Goal: Task Accomplishment & Management: Complete application form

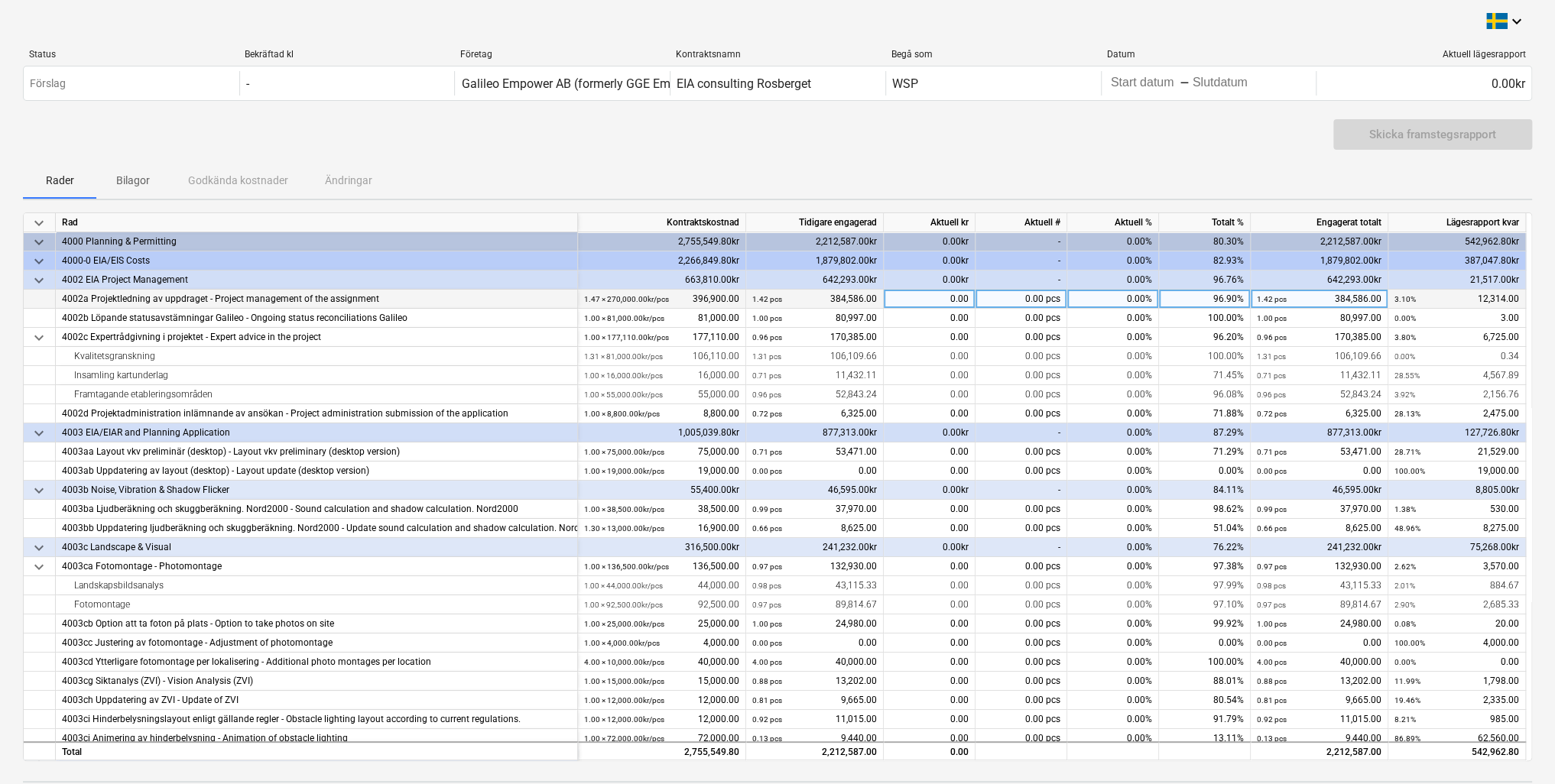
click at [947, 301] on div "0.00" at bounding box center [929, 299] width 91 height 19
type input "12150"
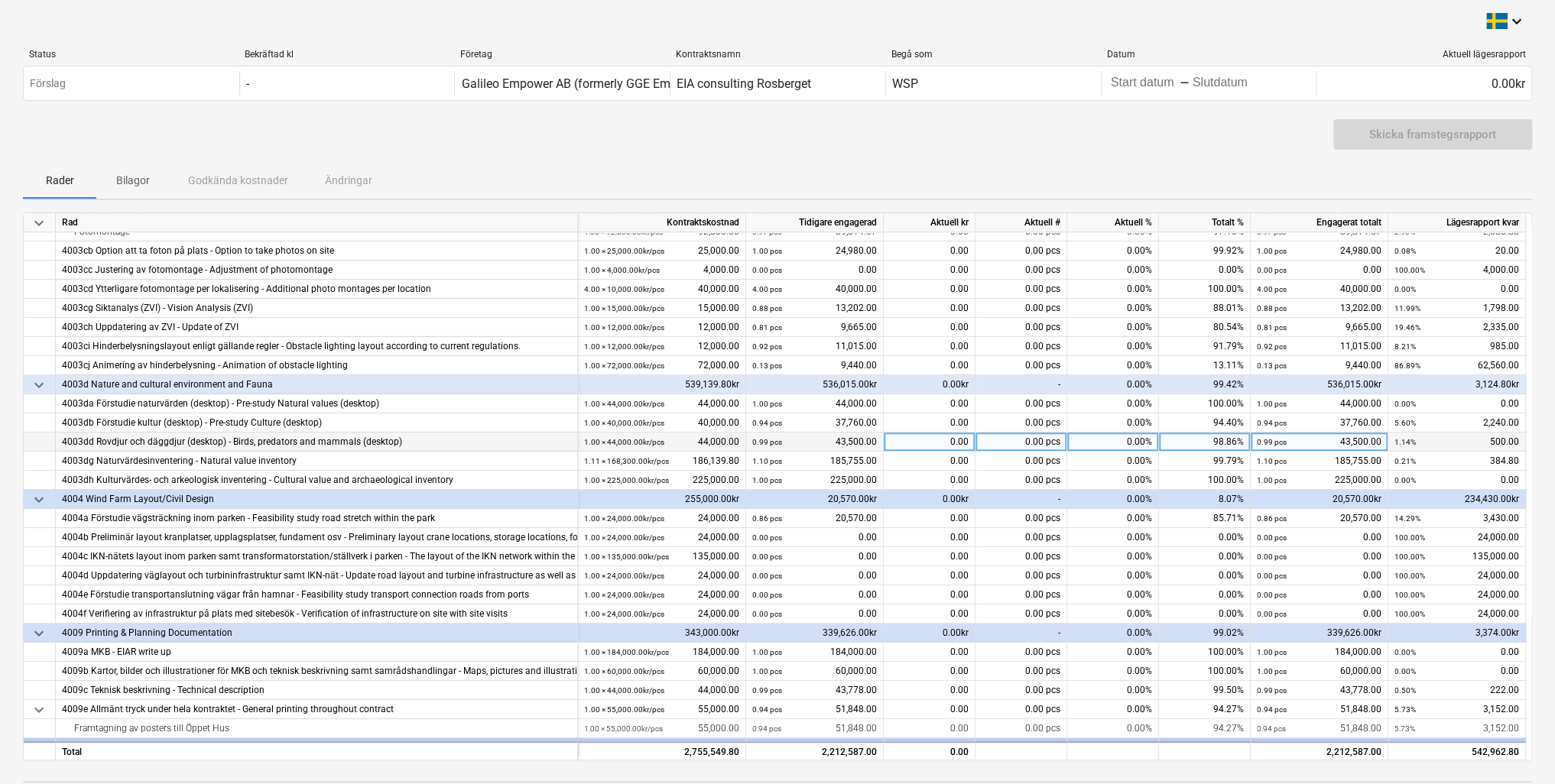
scroll to position [382, 0]
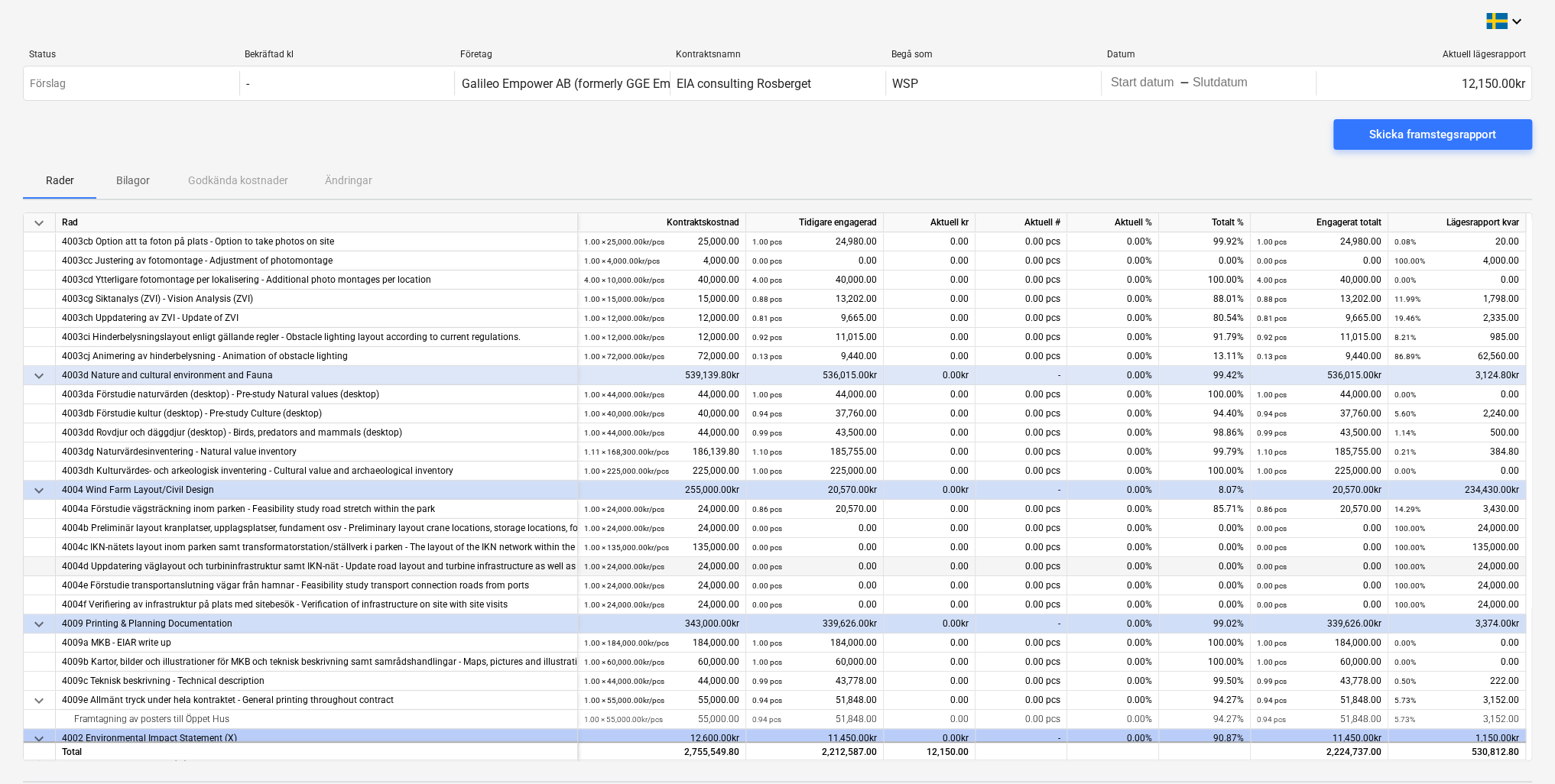
click at [949, 565] on div "0.00" at bounding box center [929, 566] width 91 height 19
type input "18350"
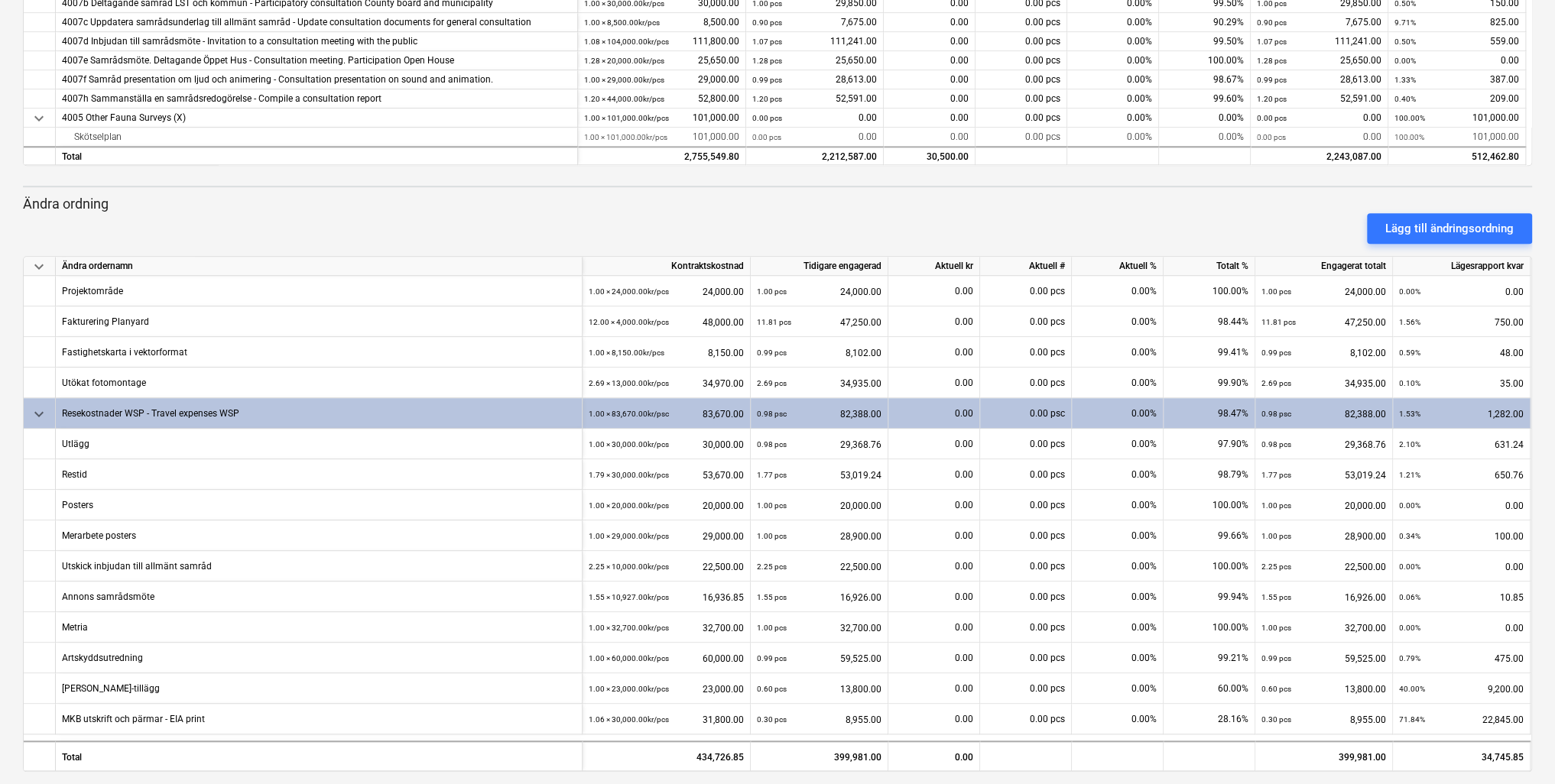
scroll to position [606, 0]
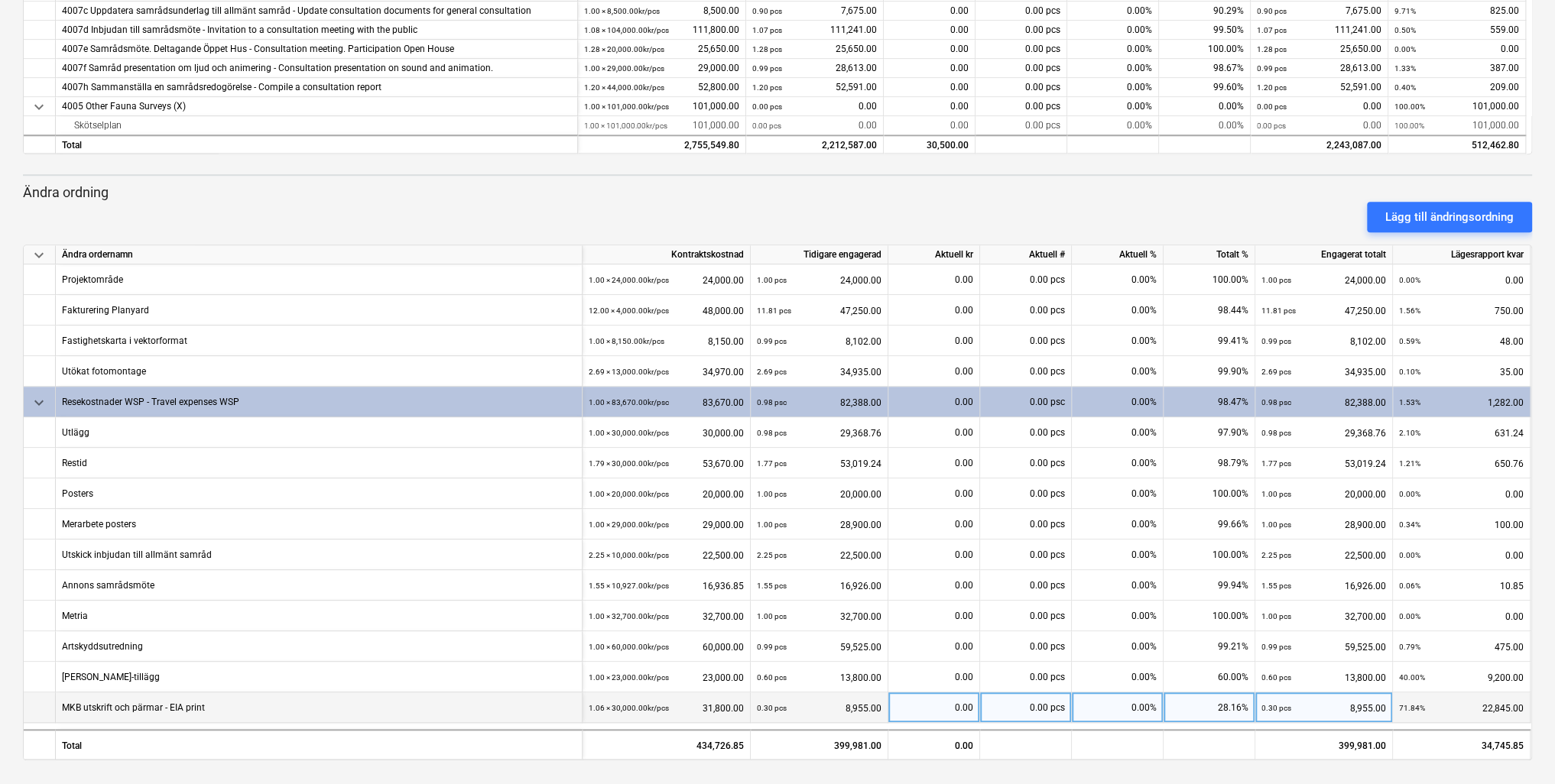
click at [960, 708] on div "0.00" at bounding box center [934, 707] width 79 height 30
type input "22760,5"
click at [963, 709] on div "0.00" at bounding box center [934, 707] width 79 height 30
type input "22760,50"
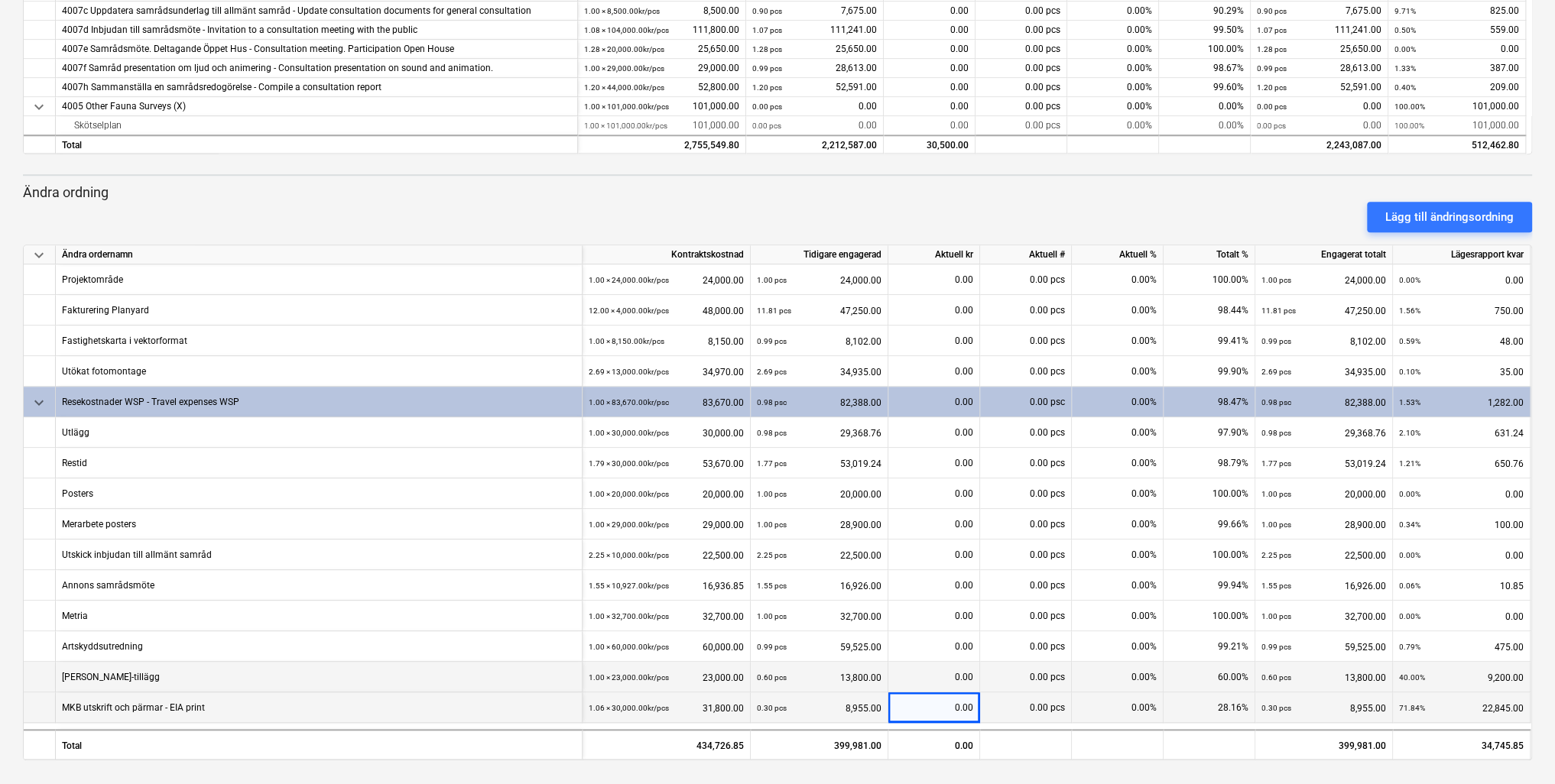
click at [965, 671] on div "0.00" at bounding box center [934, 676] width 79 height 30
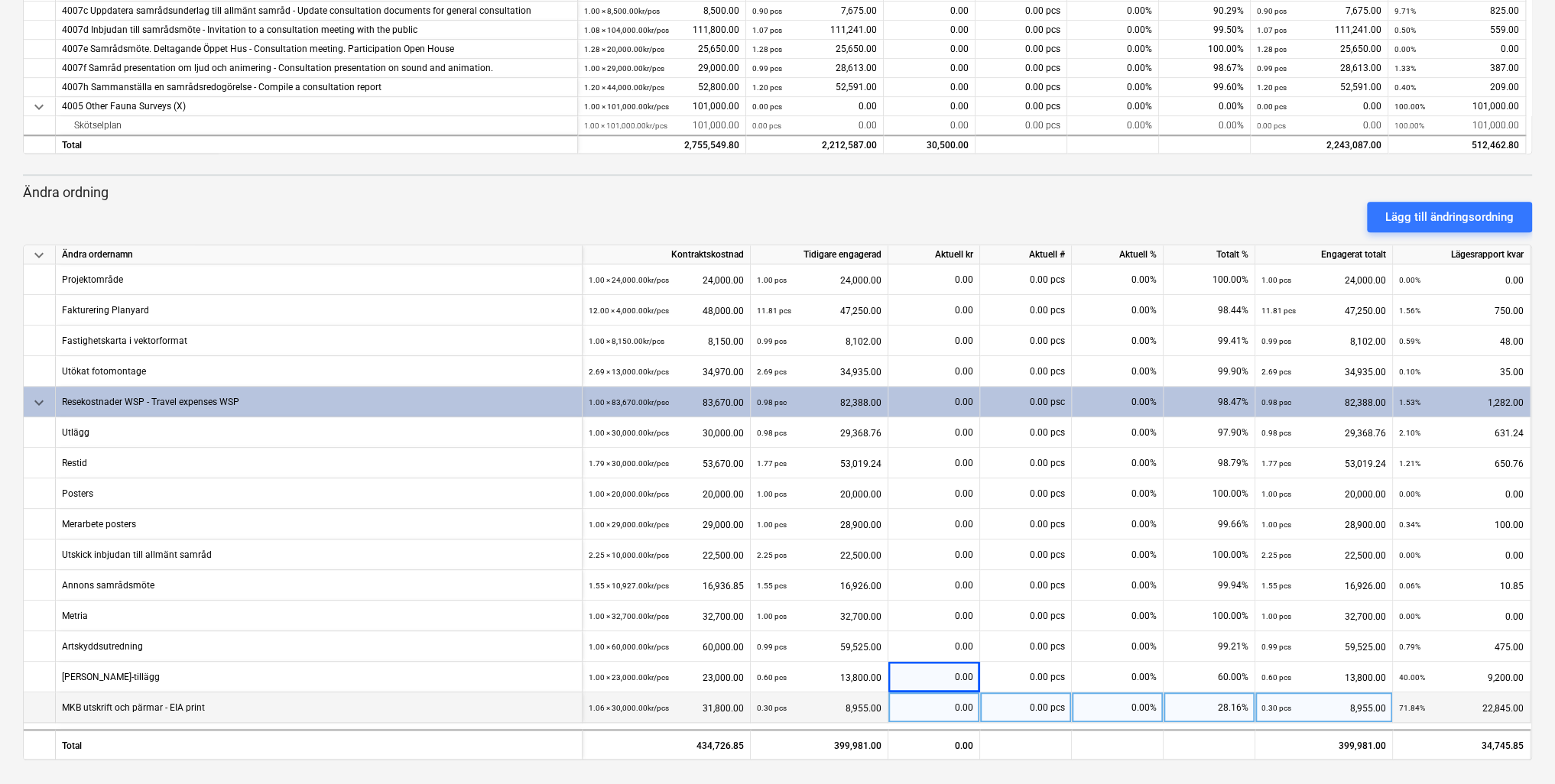
click at [963, 720] on div "0.00" at bounding box center [934, 707] width 79 height 30
type input "22760"
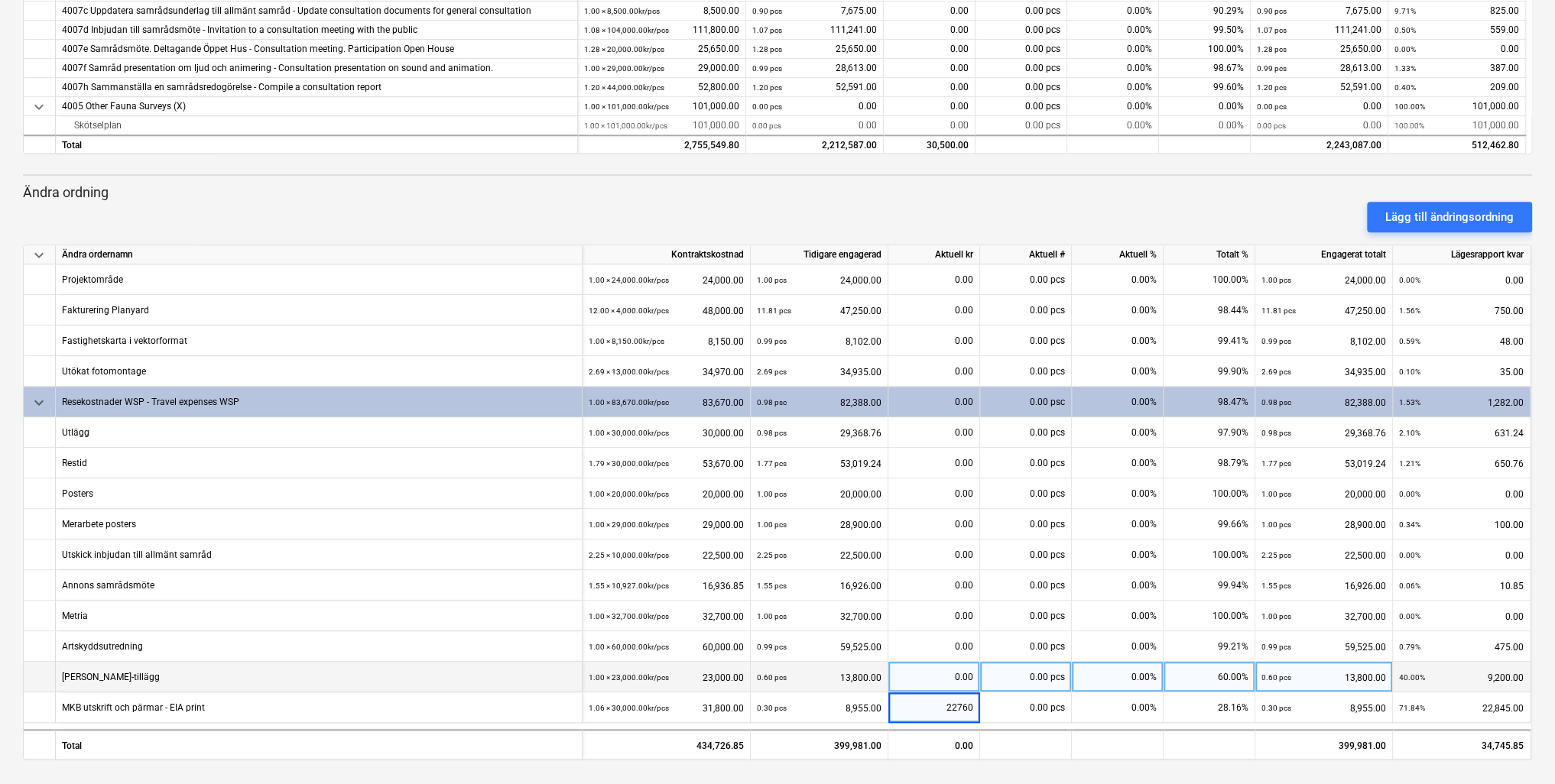
click at [936, 682] on div "0.00" at bounding box center [934, 676] width 79 height 30
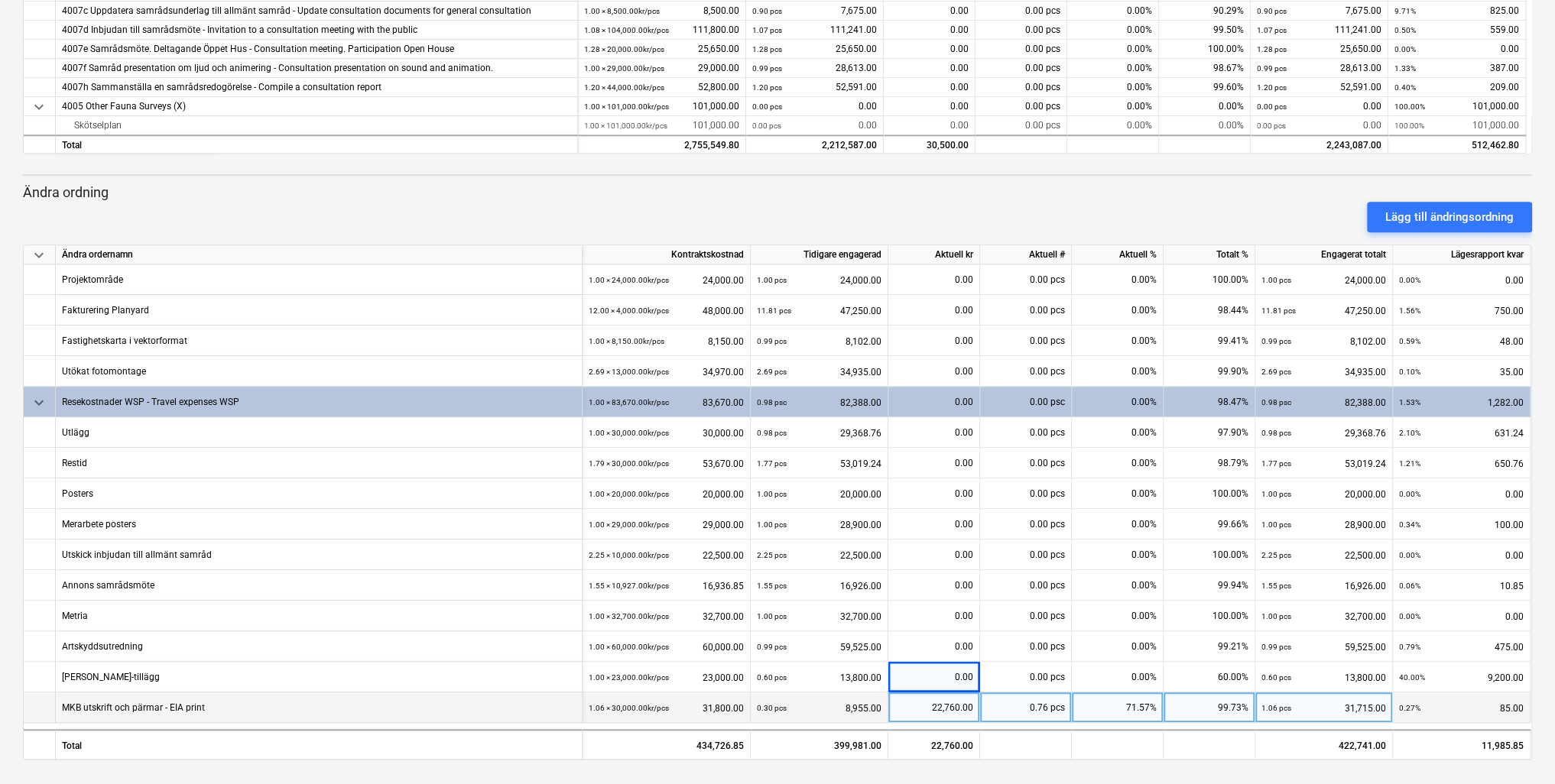
click at [959, 705] on div "22,760.00" at bounding box center [934, 707] width 79 height 30
click at [972, 704] on input "22760" at bounding box center [934, 707] width 91 height 29
type input "22761"
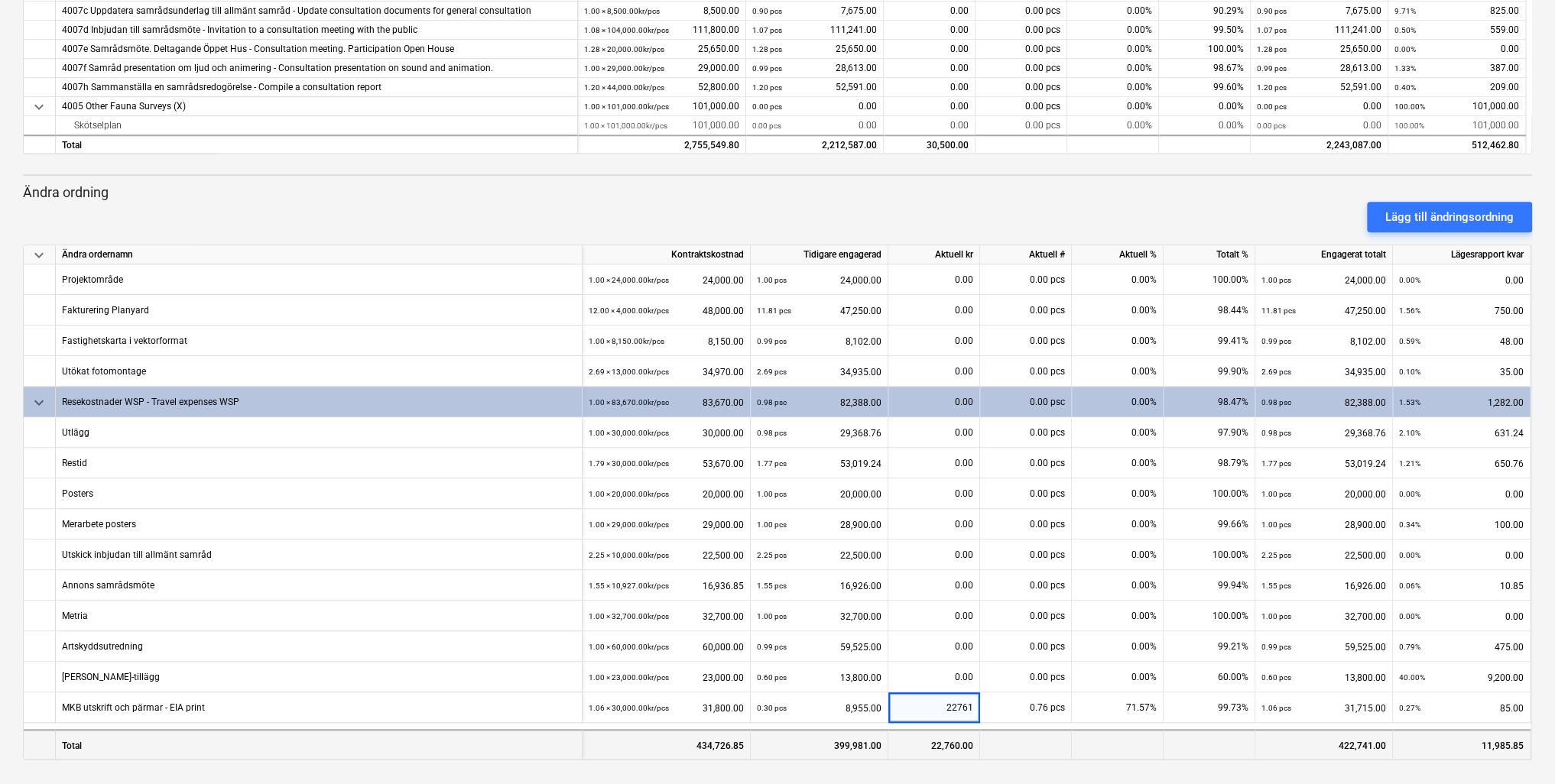
click at [1212, 748] on div at bounding box center [1209, 744] width 91 height 30
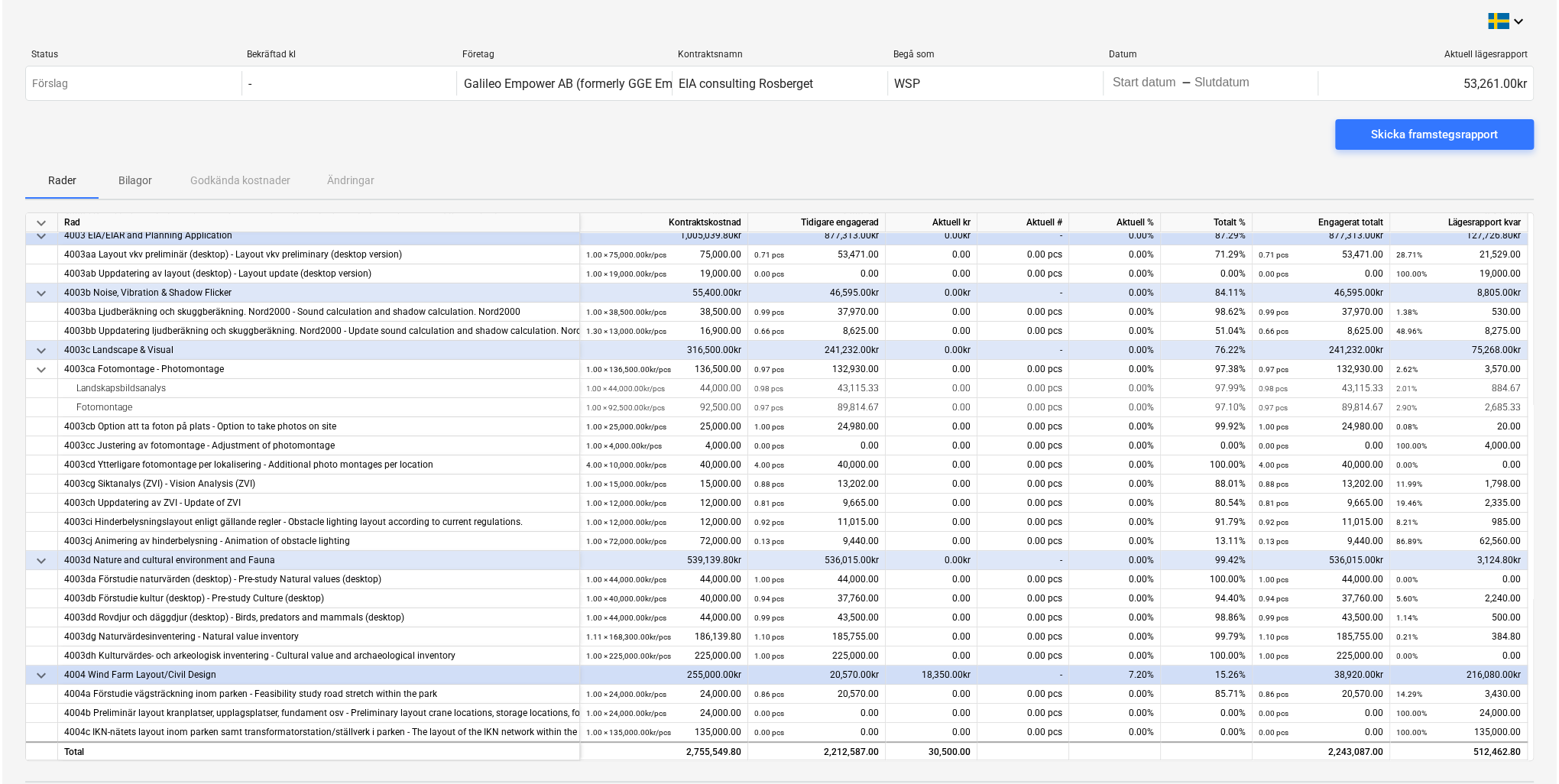
scroll to position [121, 0]
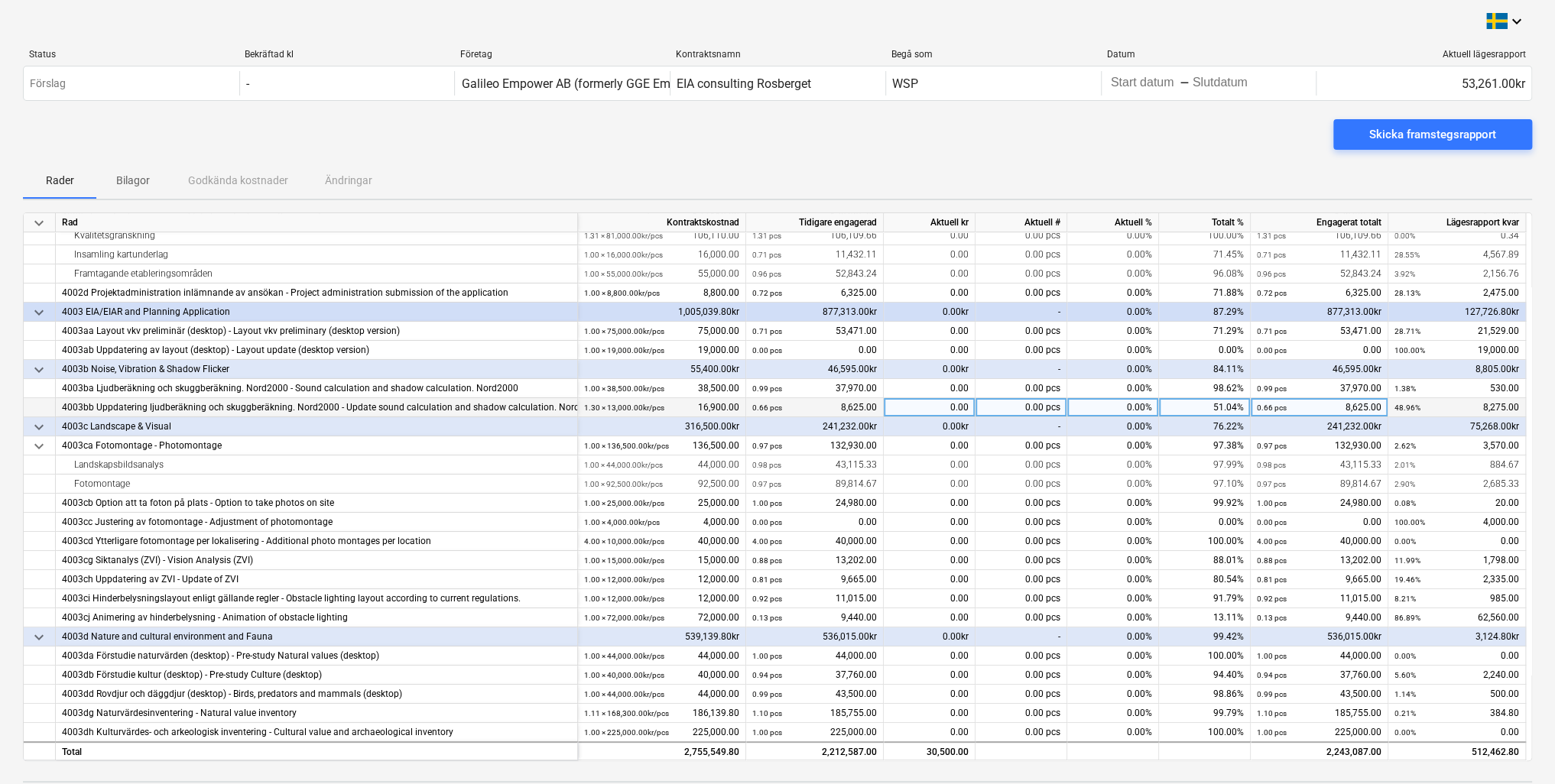
click at [950, 409] on div "0.00" at bounding box center [929, 407] width 91 height 19
type input "8260"
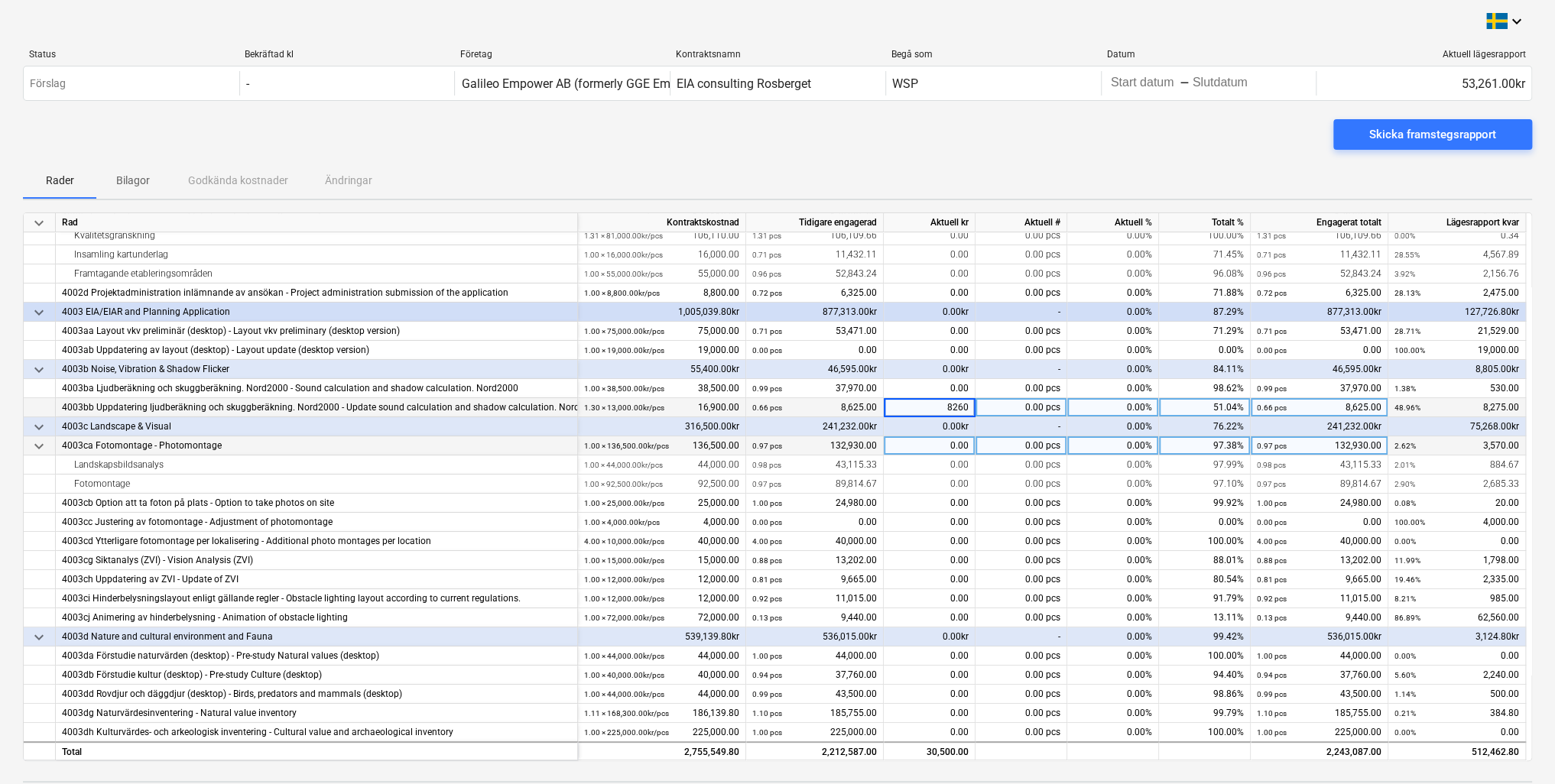
click at [940, 444] on div "0.00" at bounding box center [929, 445] width 91 height 19
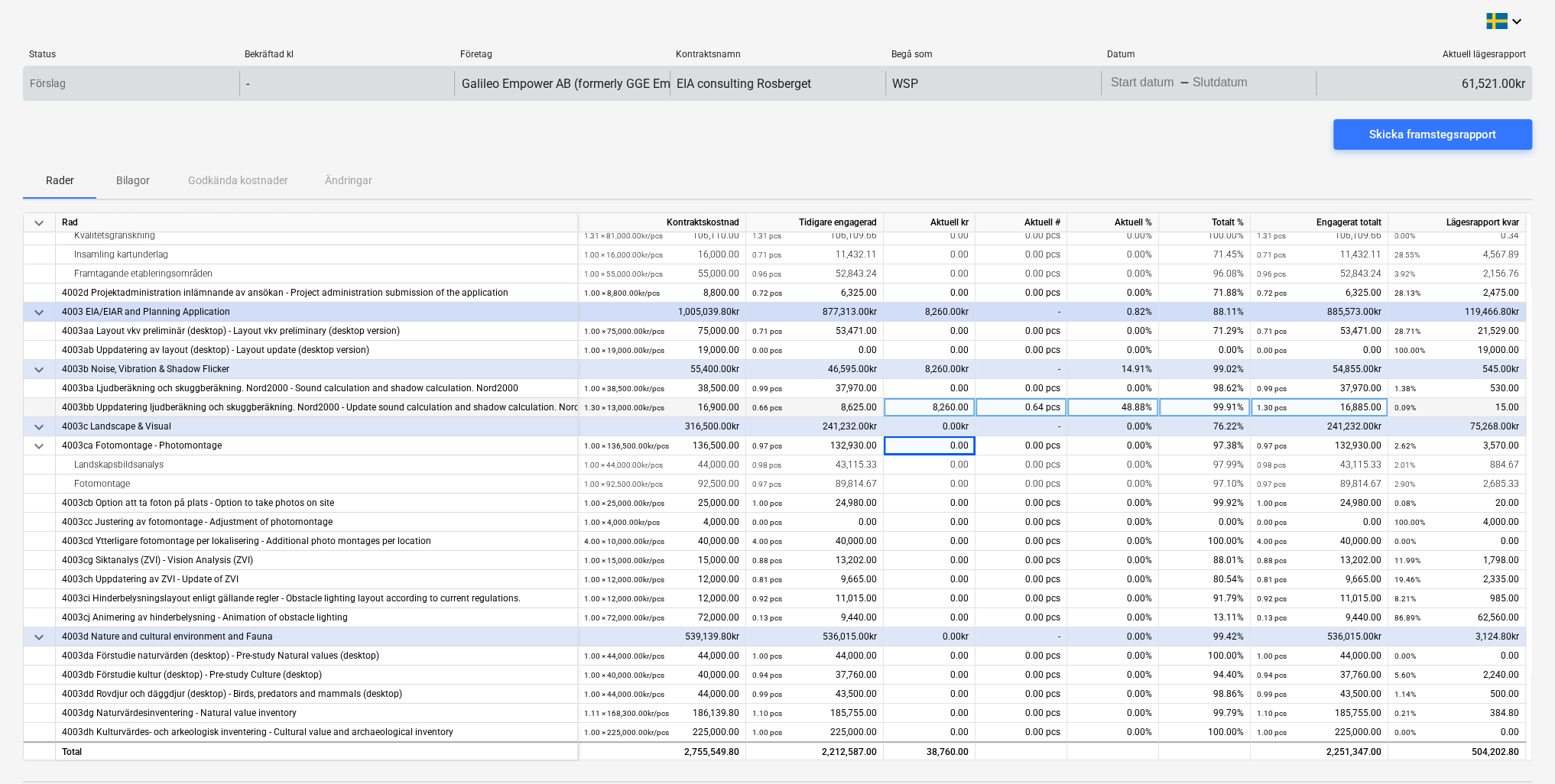
click at [1214, 84] on body "keyboard_arrow_down Status Bekräftad kl Företag Kontraktsnamn Begå som Datum Ak…" at bounding box center [778, 392] width 1555 height 784
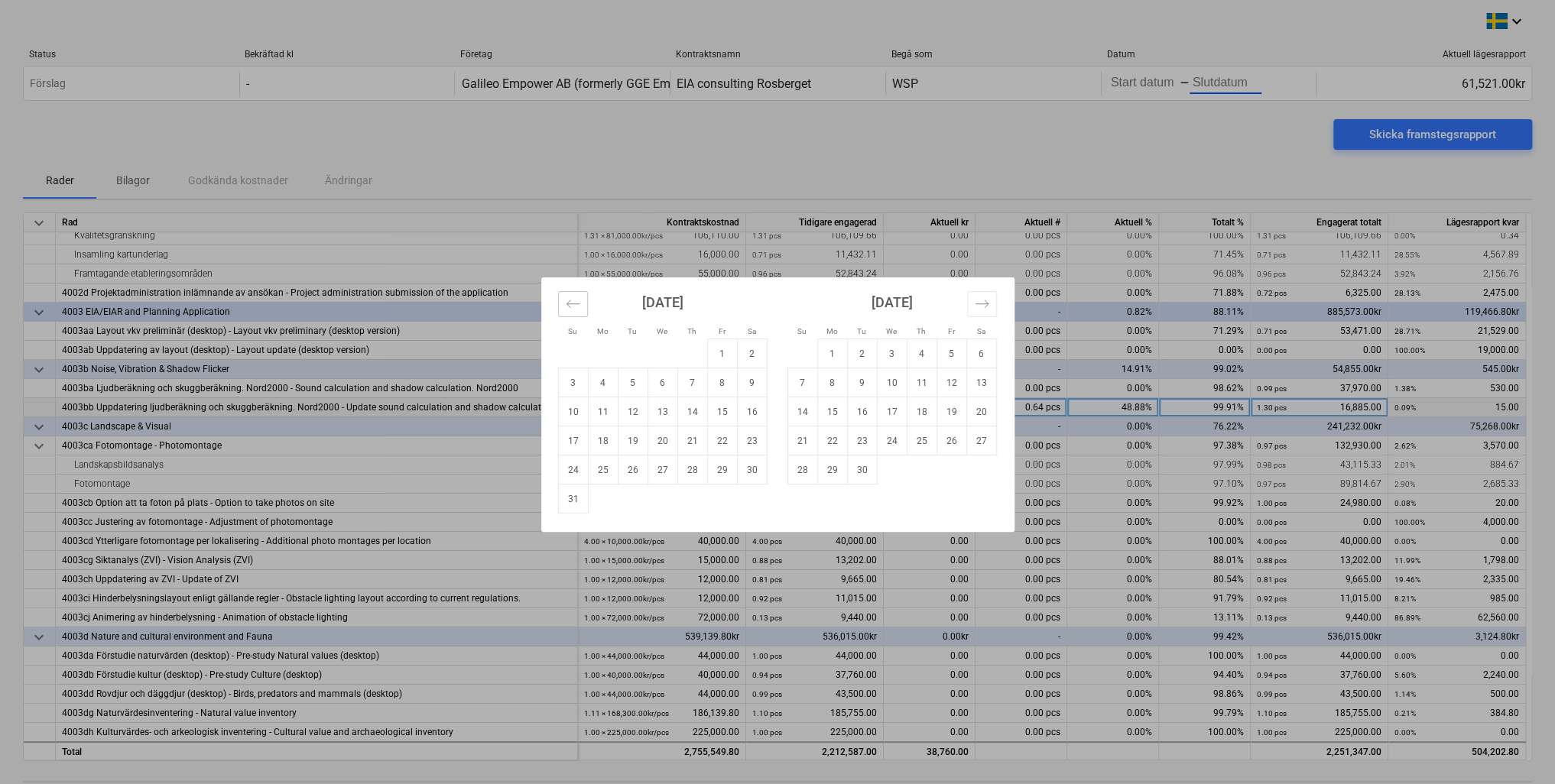
click at [578, 308] on icon "Move backward to switch to the previous month." at bounding box center [572, 304] width 15 height 15
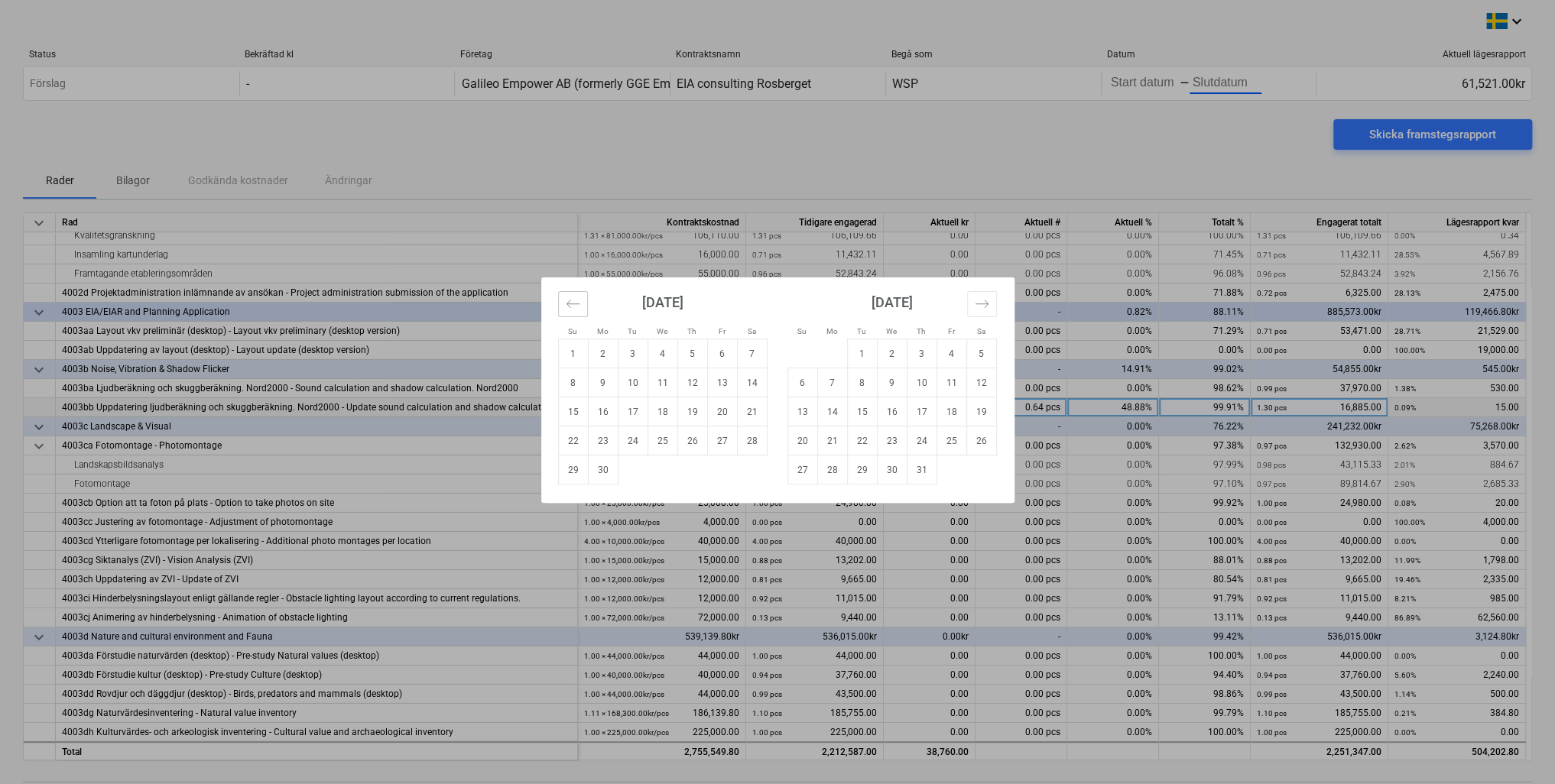
click at [573, 308] on icon "Move backward to switch to the previous month." at bounding box center [572, 304] width 15 height 15
click at [575, 385] on td "4" at bounding box center [573, 383] width 29 height 29
type input "[DATE]"
click at [979, 308] on icon "Move forward to switch to the next month." at bounding box center [981, 304] width 15 height 15
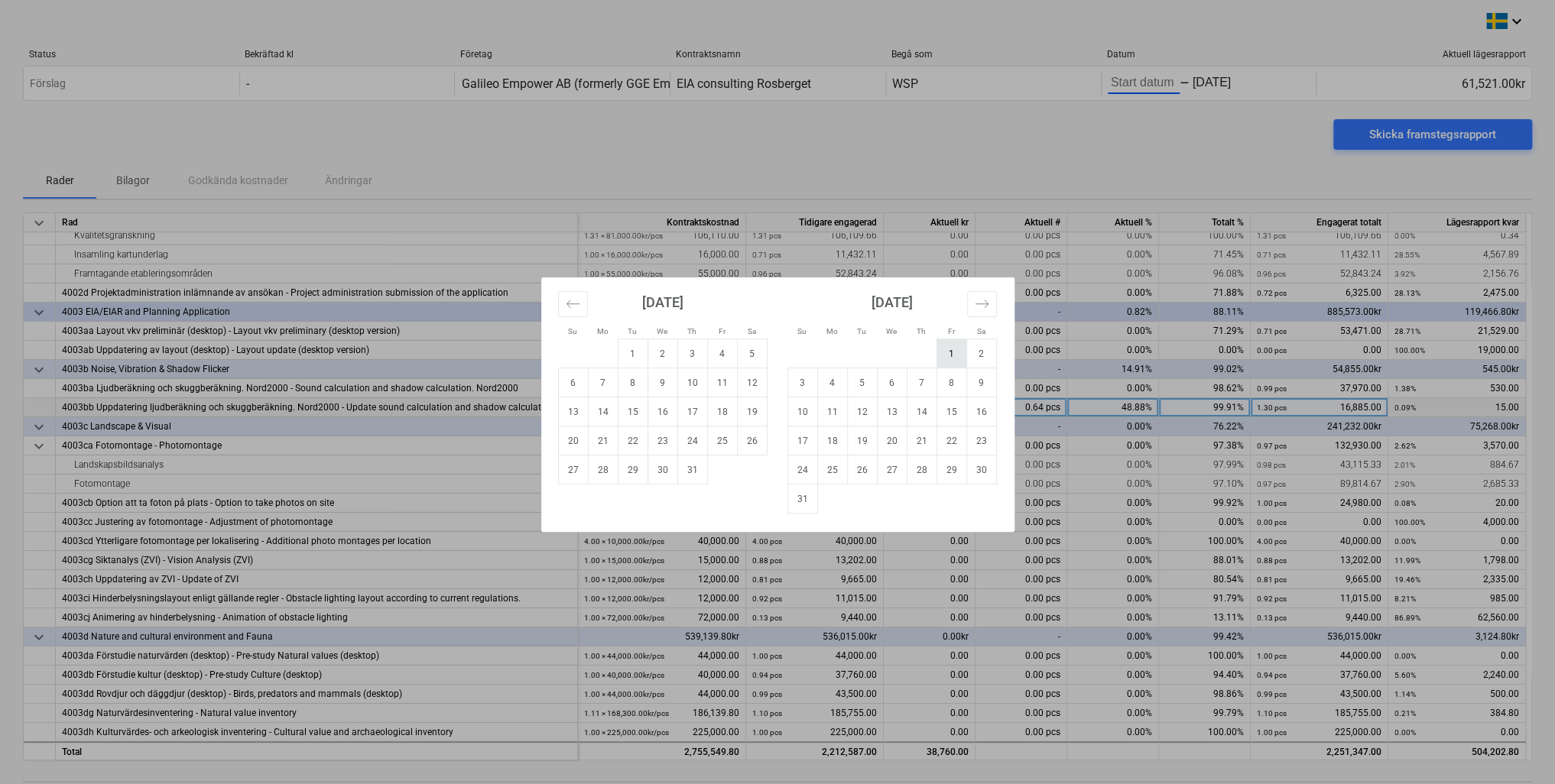
click at [948, 363] on td "1" at bounding box center [951, 354] width 29 height 29
type input "[DATE]"
click at [949, 352] on td "1" at bounding box center [951, 354] width 29 height 29
click at [1124, 78] on div "Su Mo Tu We Th Fr Sa Su Mo Tu We Th Fr Sa [DATE] 1 2 3 4 5 6 7 8 9 10 11 12 13 …" at bounding box center [778, 392] width 1555 height 784
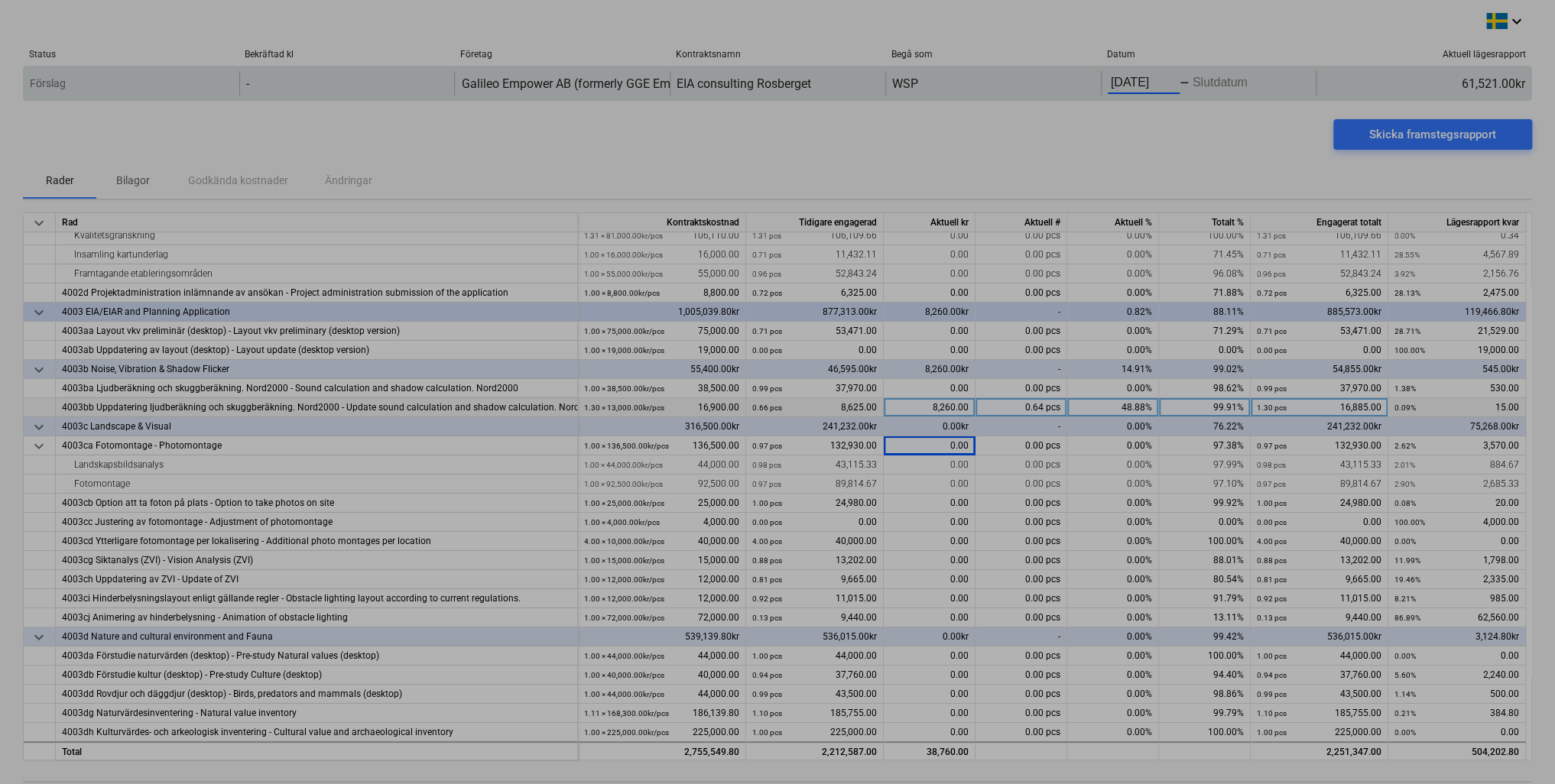
click at [1136, 82] on body "keyboard_arrow_down Status Bekräftad kl Företag Kontraktsnamn Begå som Datum Ak…" at bounding box center [778, 392] width 1555 height 784
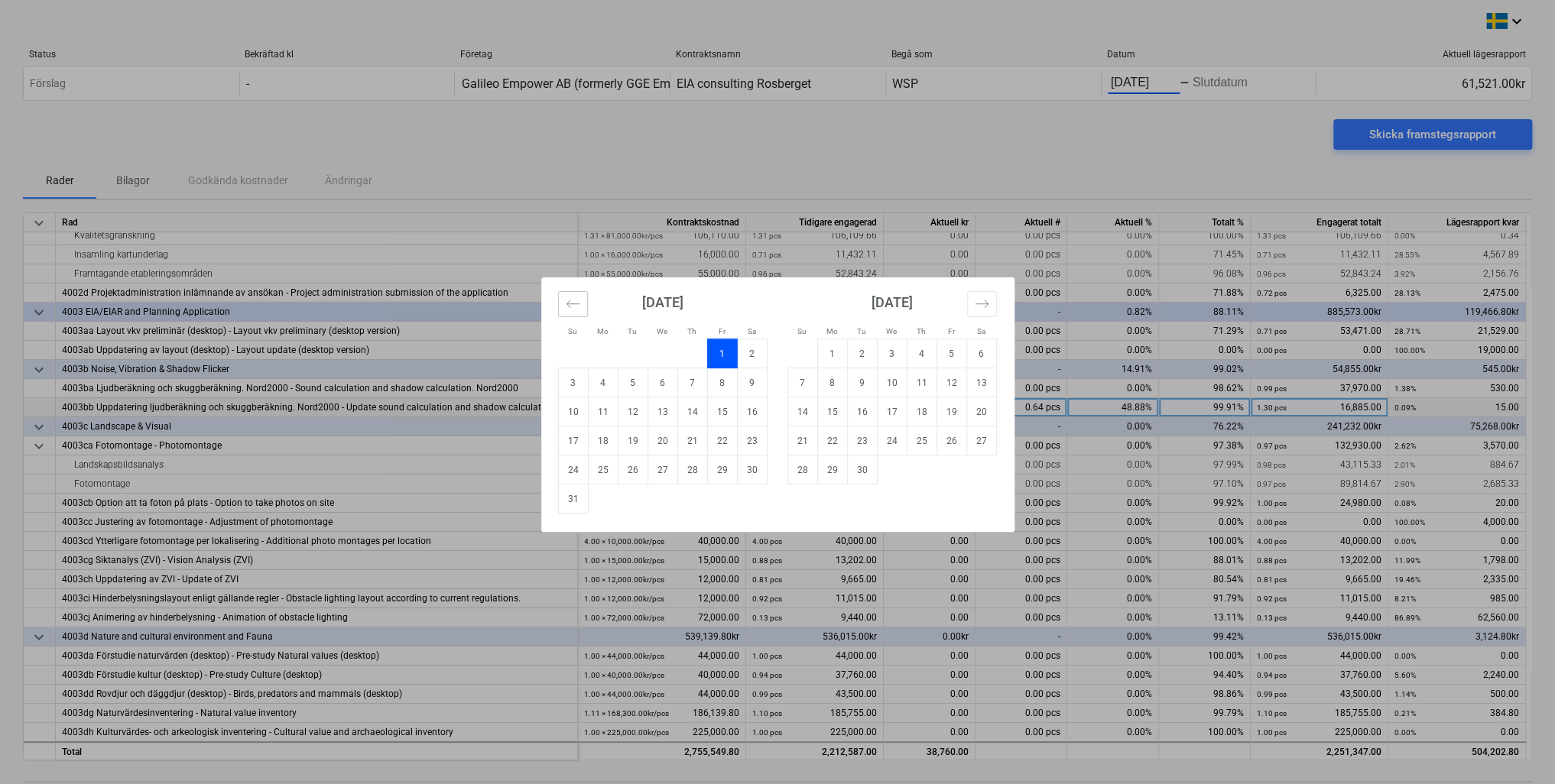
click at [570, 306] on icon "Move backward to switch to the previous month." at bounding box center [572, 304] width 15 height 15
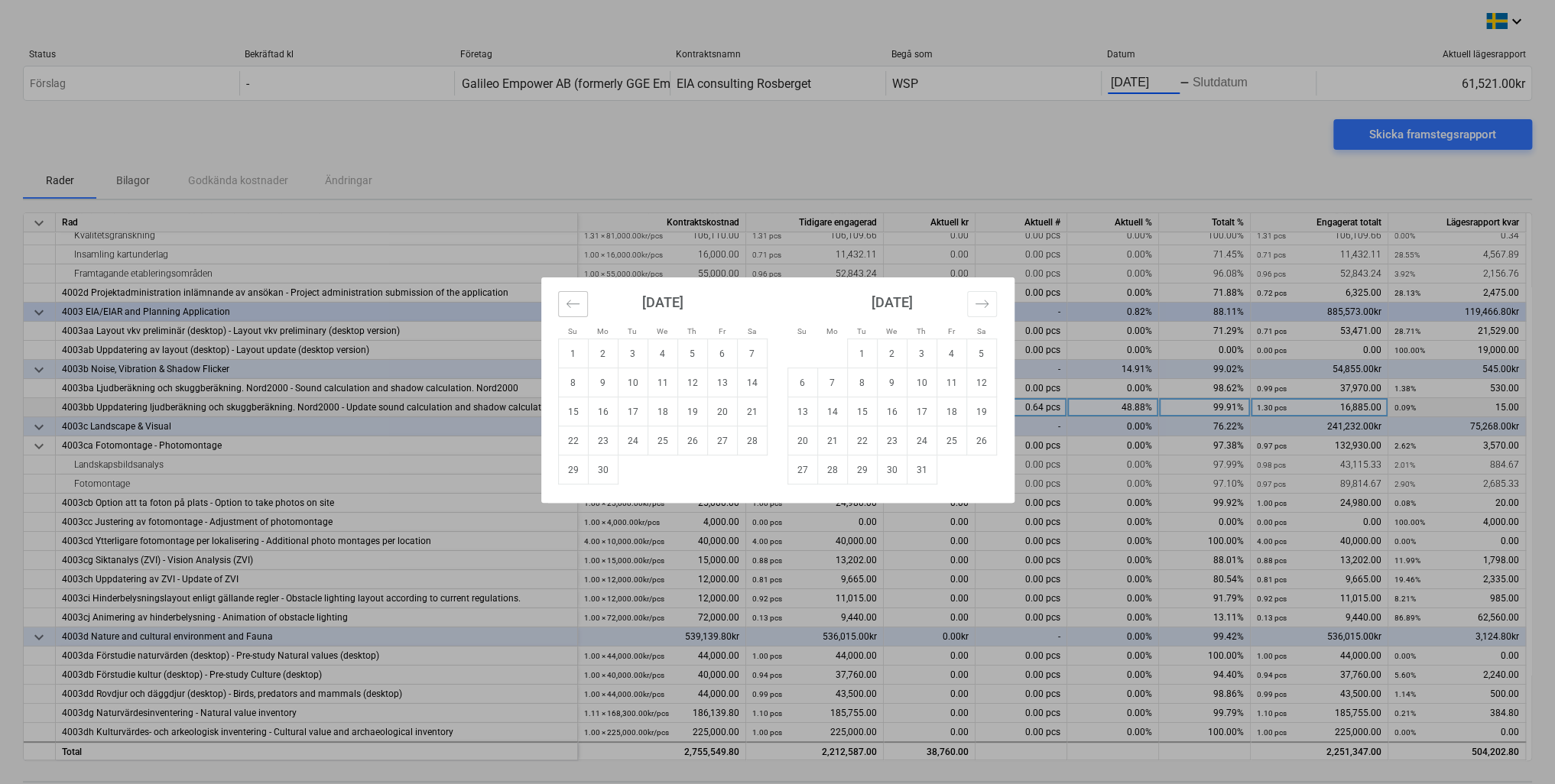
click at [570, 306] on icon "Move backward to switch to the previous month." at bounding box center [572, 304] width 15 height 15
click at [573, 385] on td "4" at bounding box center [573, 383] width 29 height 29
type input "[DATE]"
click at [985, 304] on icon "Move forward to switch to the next month." at bounding box center [981, 304] width 15 height 15
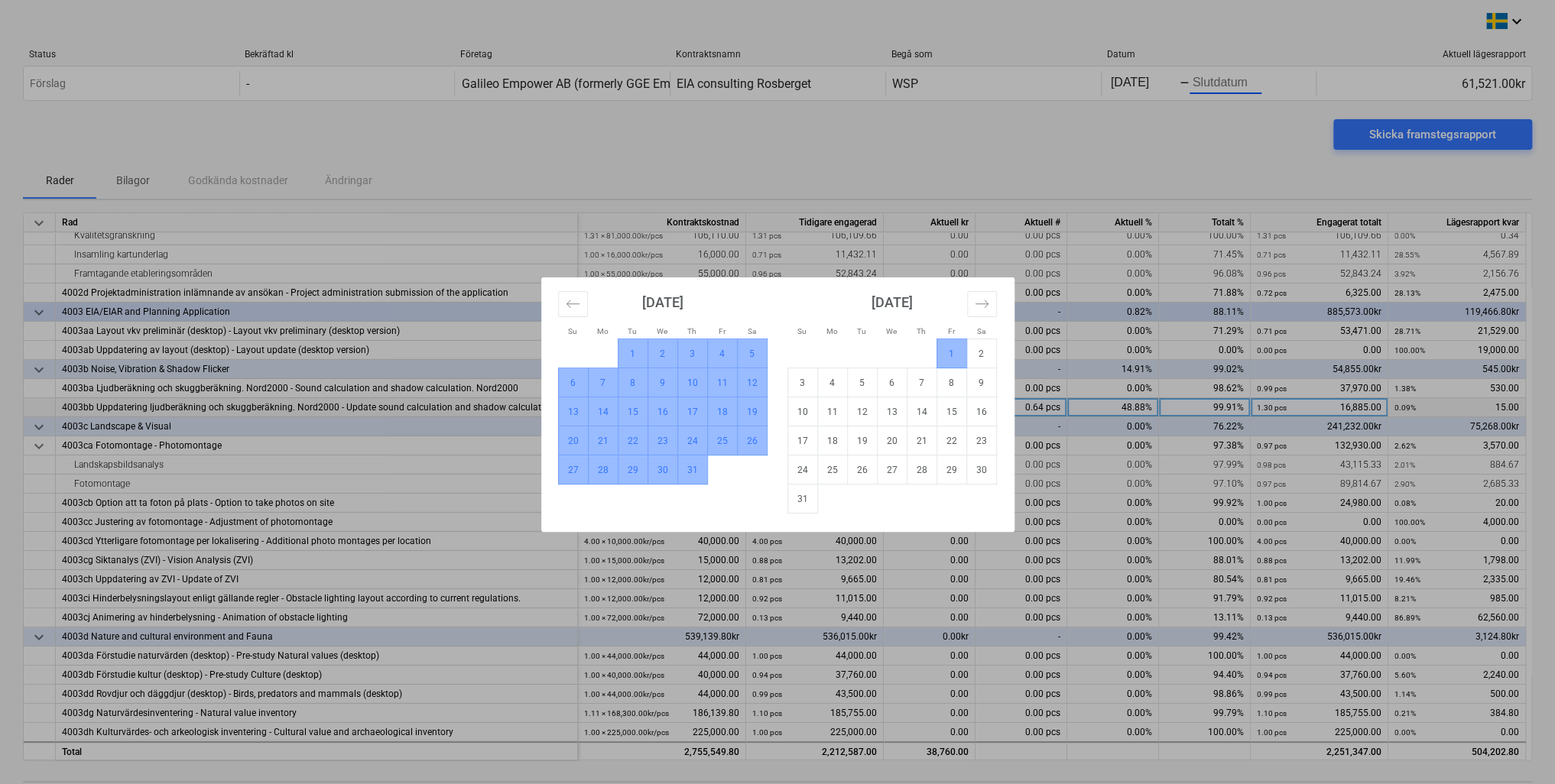
click at [942, 354] on td "1" at bounding box center [951, 354] width 29 height 29
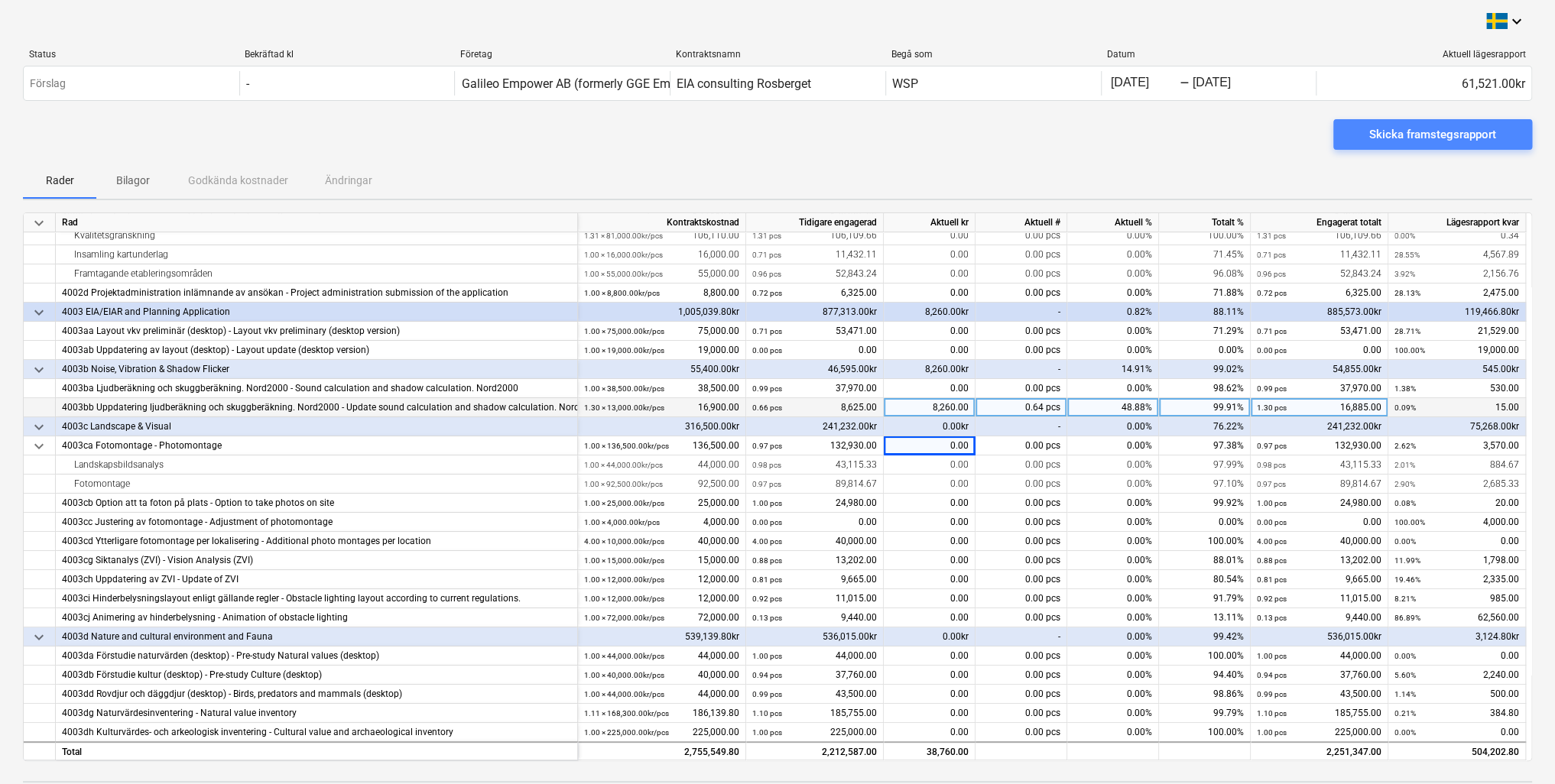
click at [1409, 133] on div "Skicka framstegsrapport" at bounding box center [1432, 135] width 127 height 20
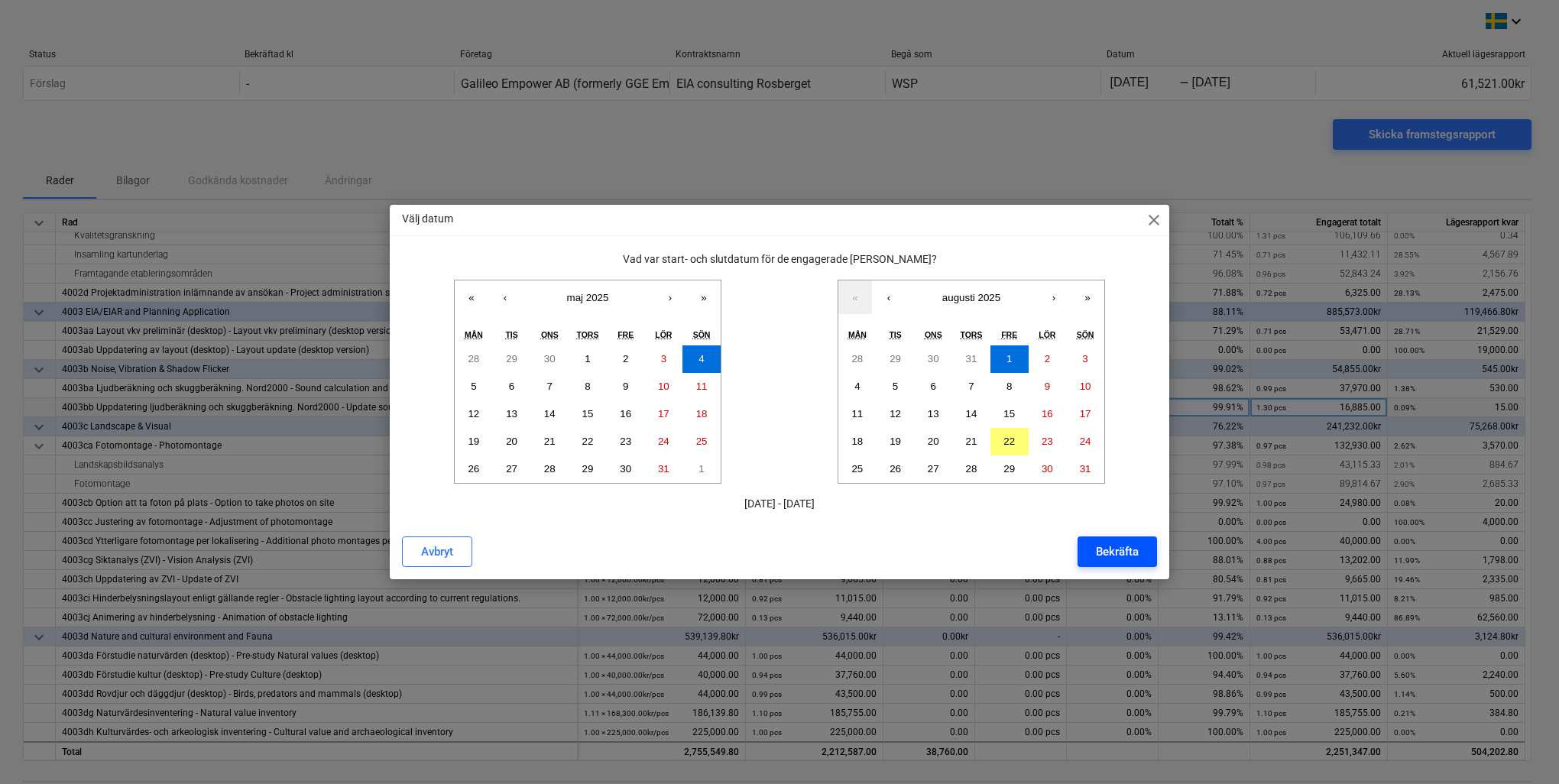
click at [1126, 542] on div "Bekräfta" at bounding box center [1118, 551] width 43 height 20
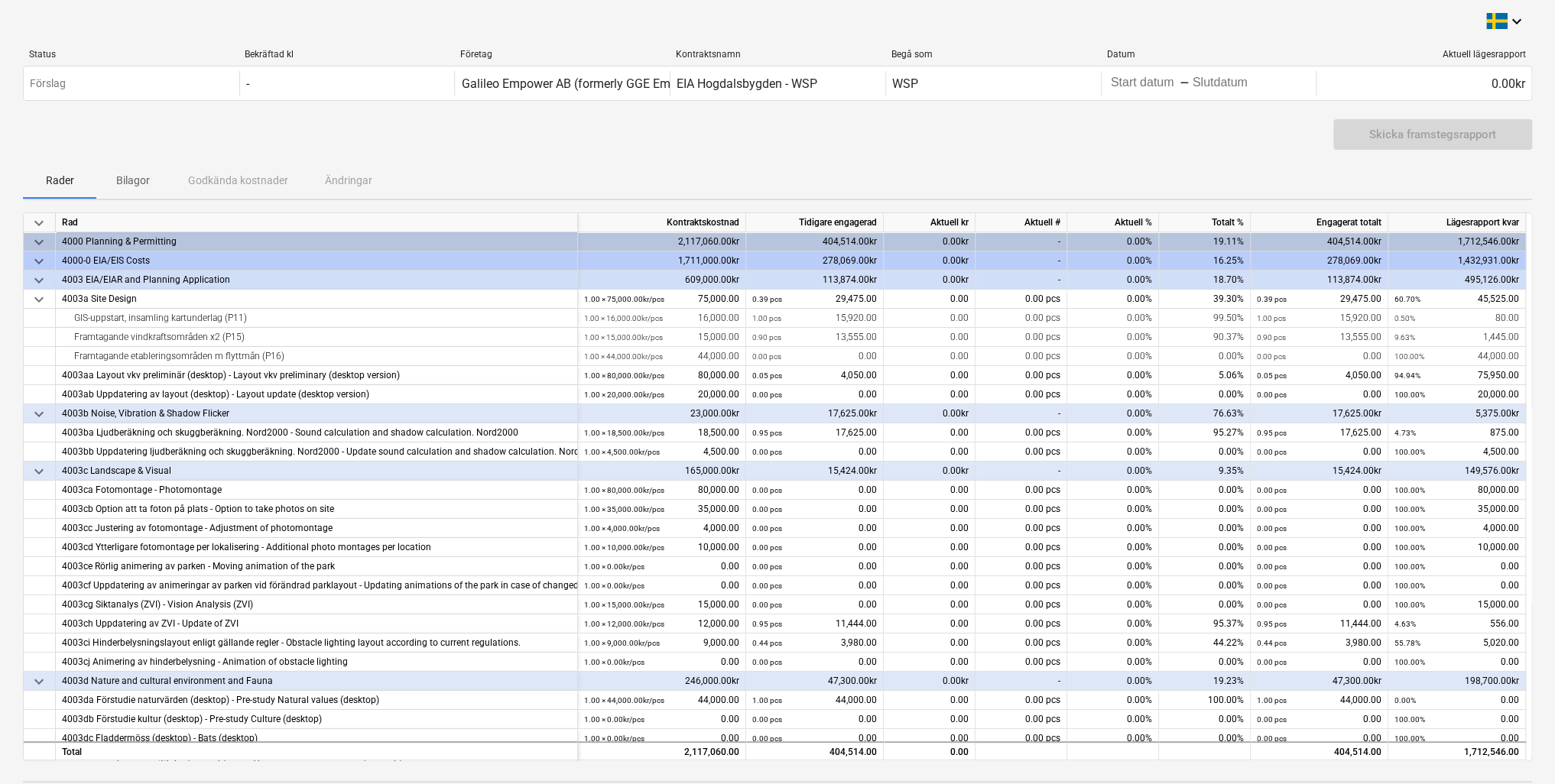
click at [38, 264] on span "keyboard_arrow_down" at bounding box center [38, 261] width 19 height 19
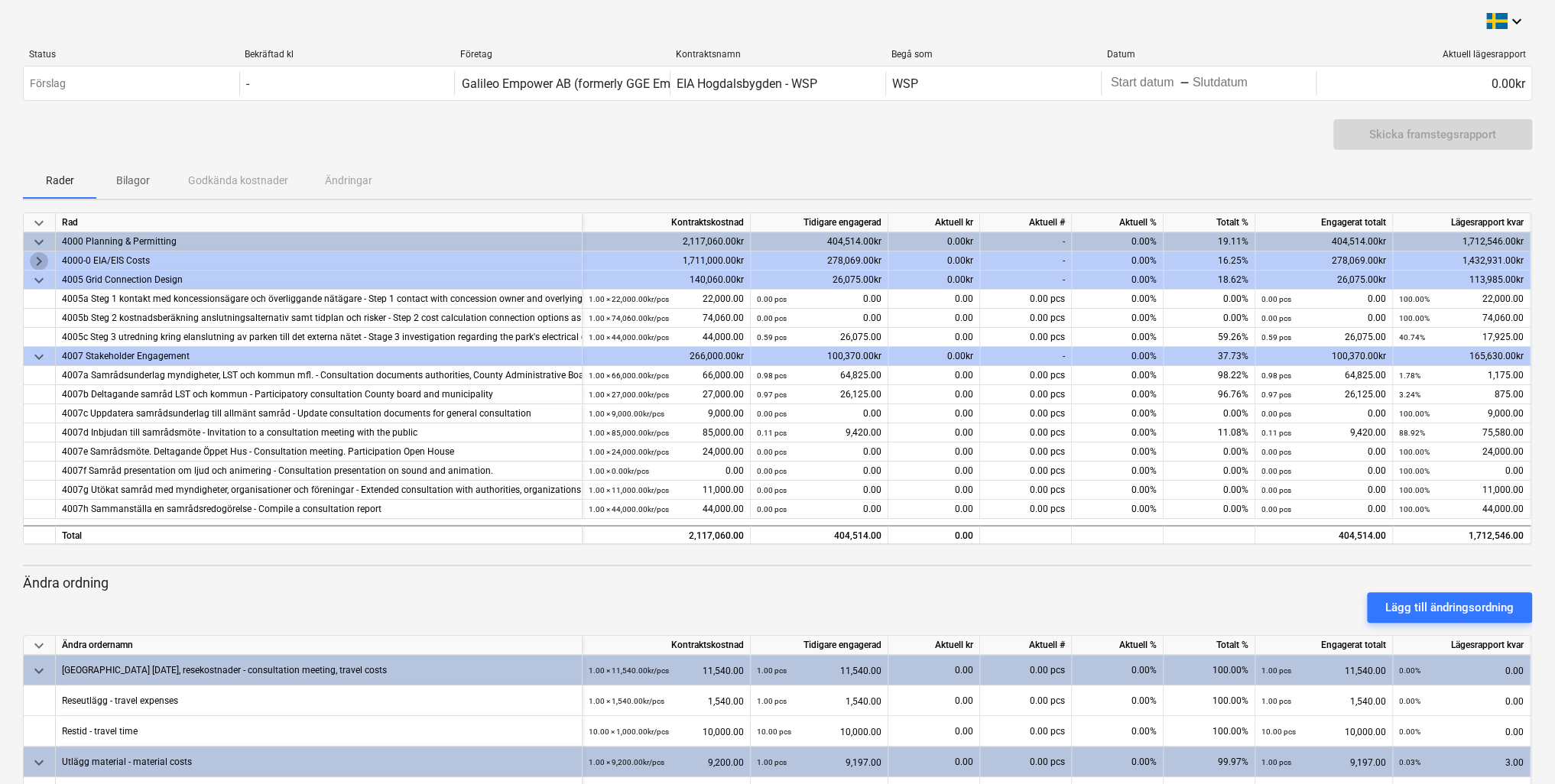
click at [39, 263] on span "keyboard_arrow_right" at bounding box center [38, 261] width 19 height 19
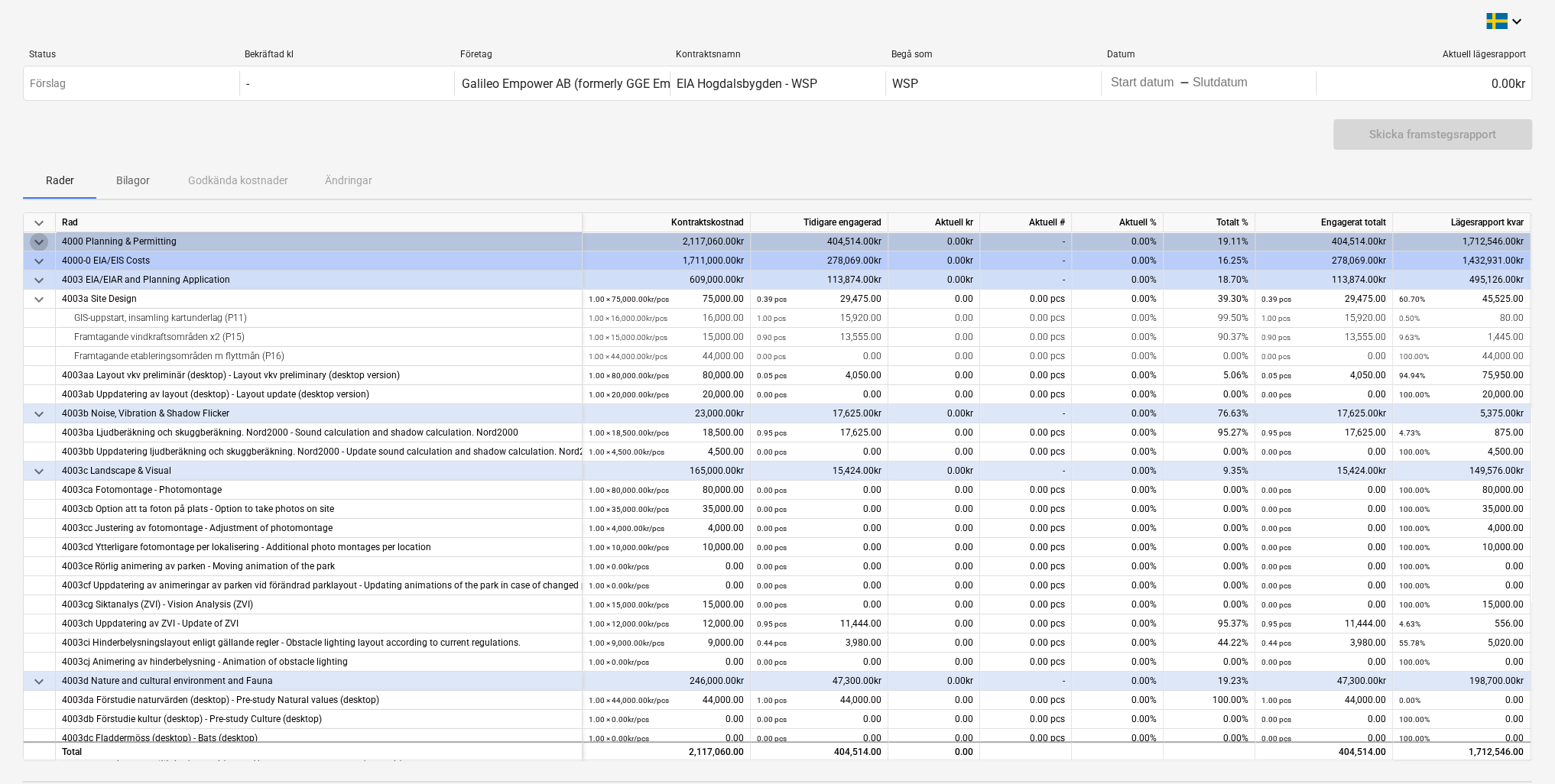
click at [39, 241] on span "keyboard_arrow_down" at bounding box center [38, 242] width 19 height 19
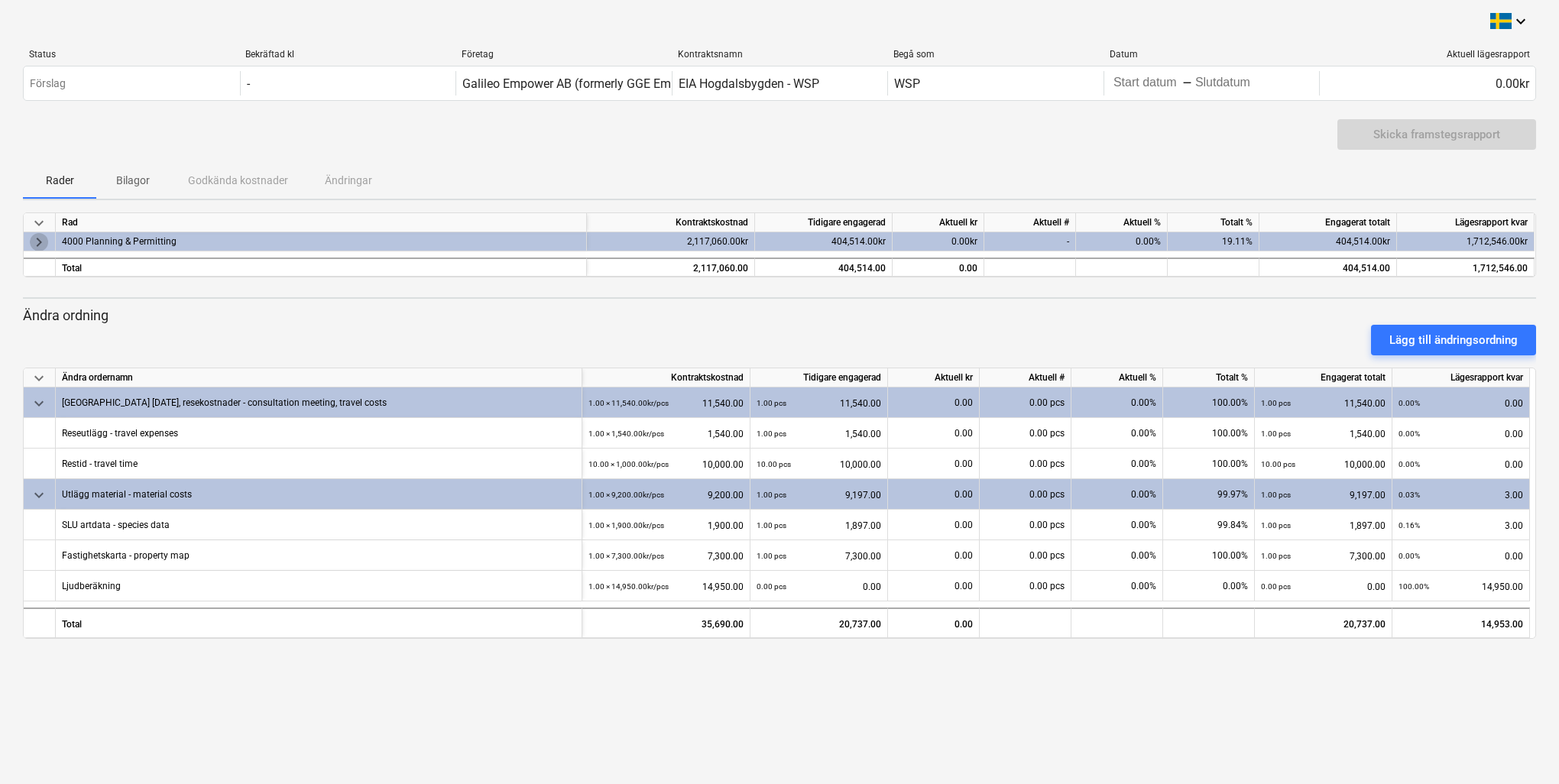
click at [39, 241] on span "keyboard_arrow_right" at bounding box center [38, 242] width 19 height 19
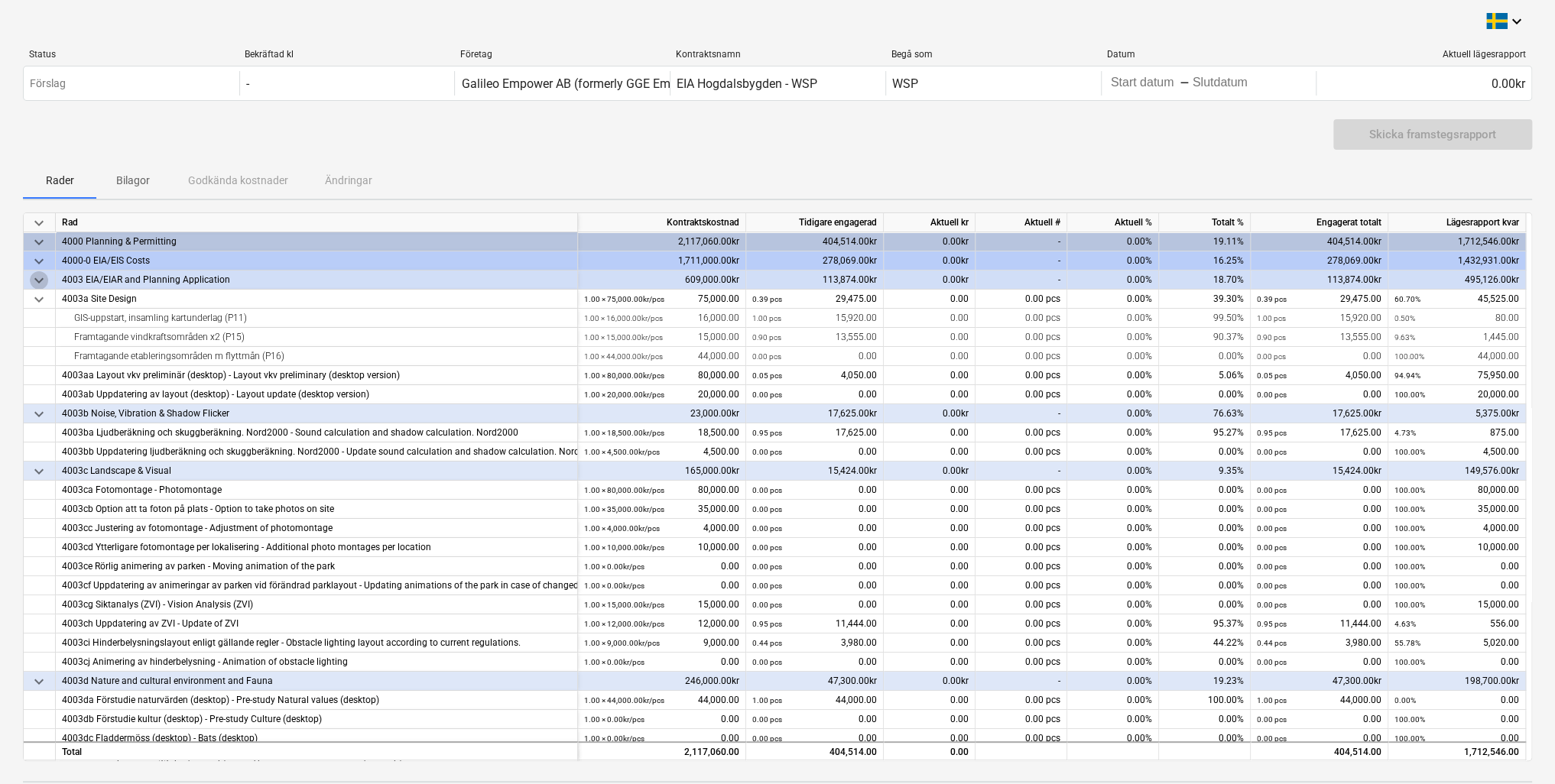
click at [36, 281] on span "keyboard_arrow_down" at bounding box center [38, 280] width 19 height 19
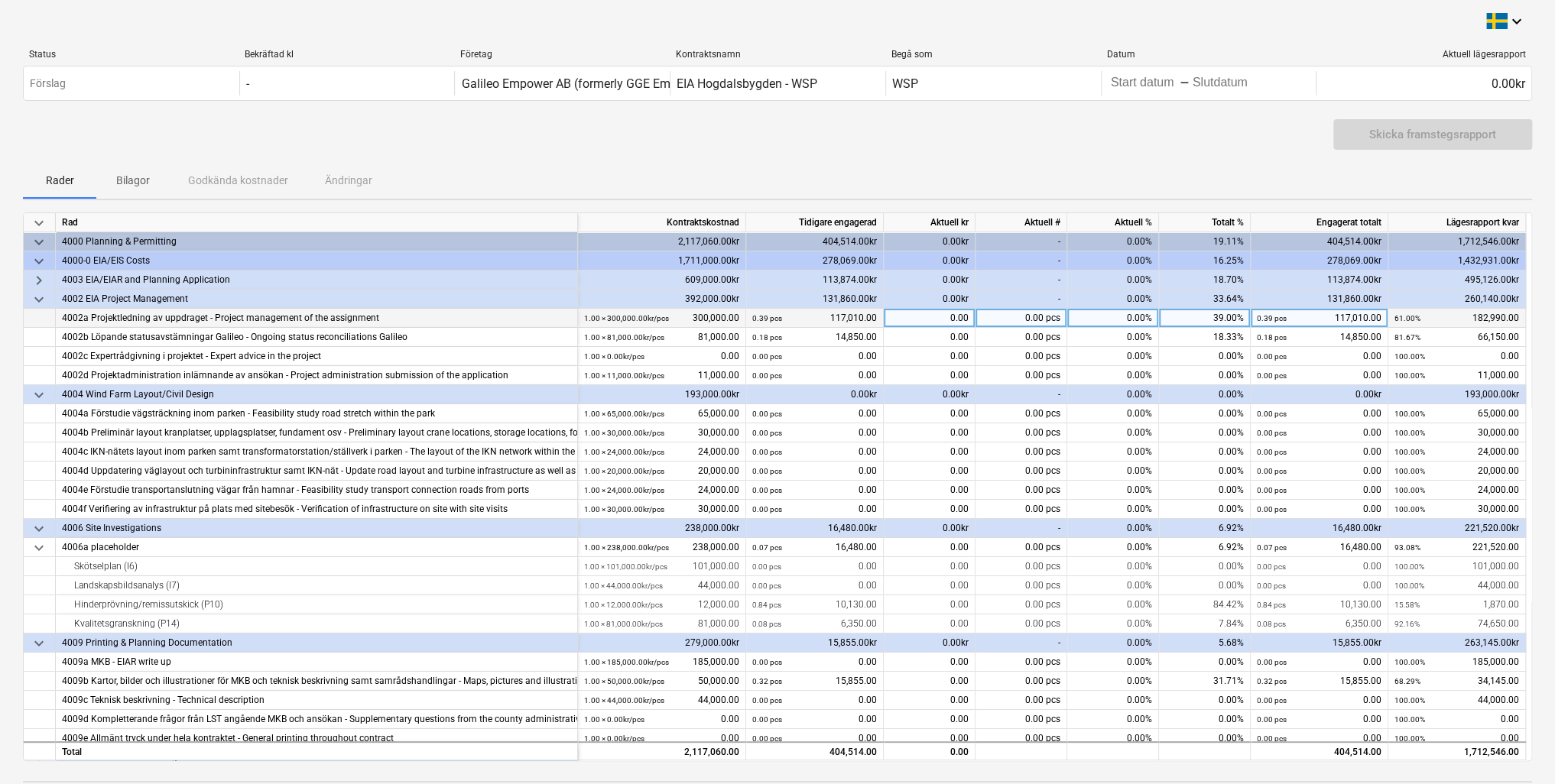
click at [953, 320] on div "0.00" at bounding box center [929, 317] width 91 height 19
type input "15700"
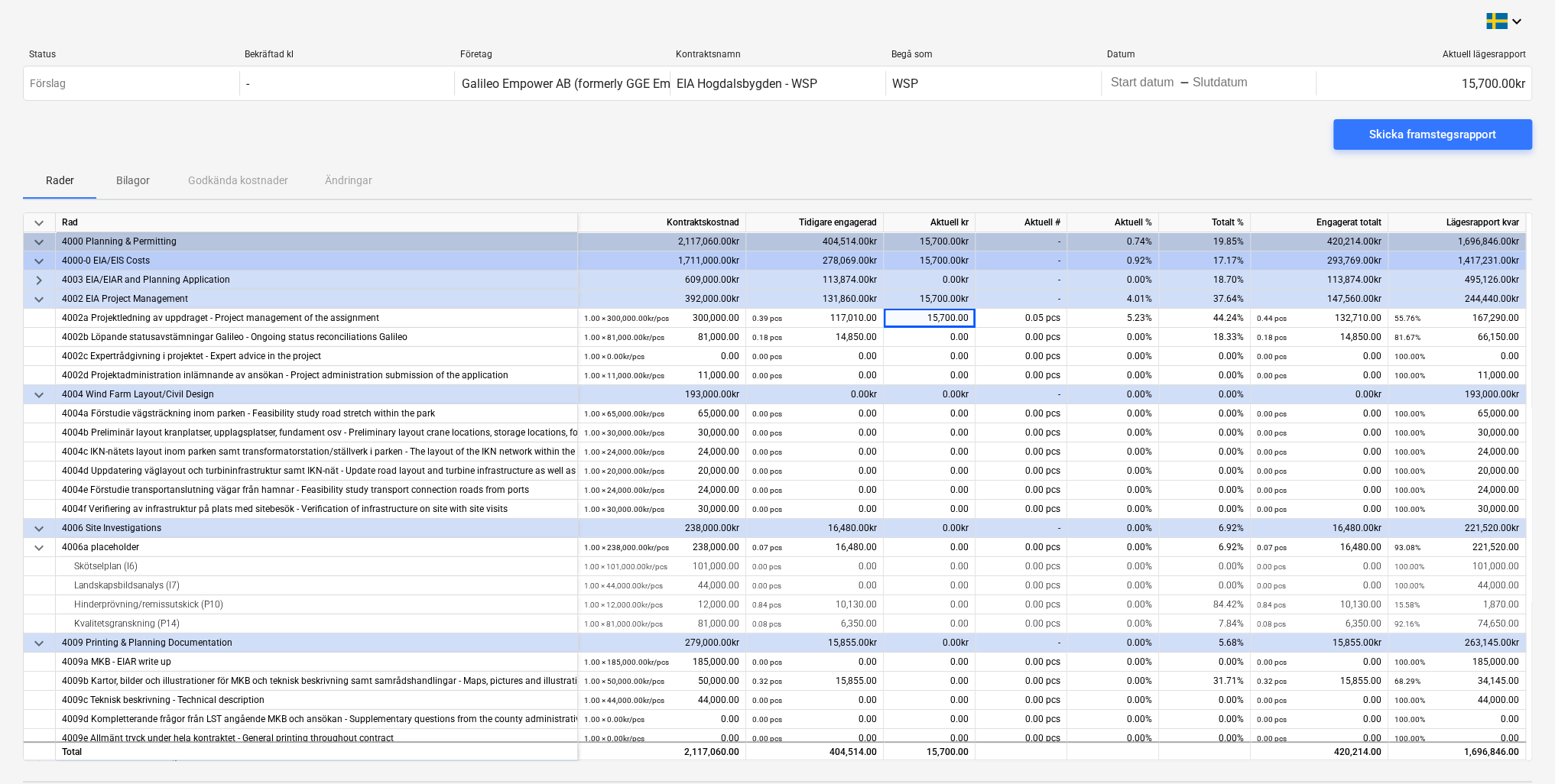
click at [40, 281] on span "keyboard_arrow_right" at bounding box center [38, 280] width 19 height 19
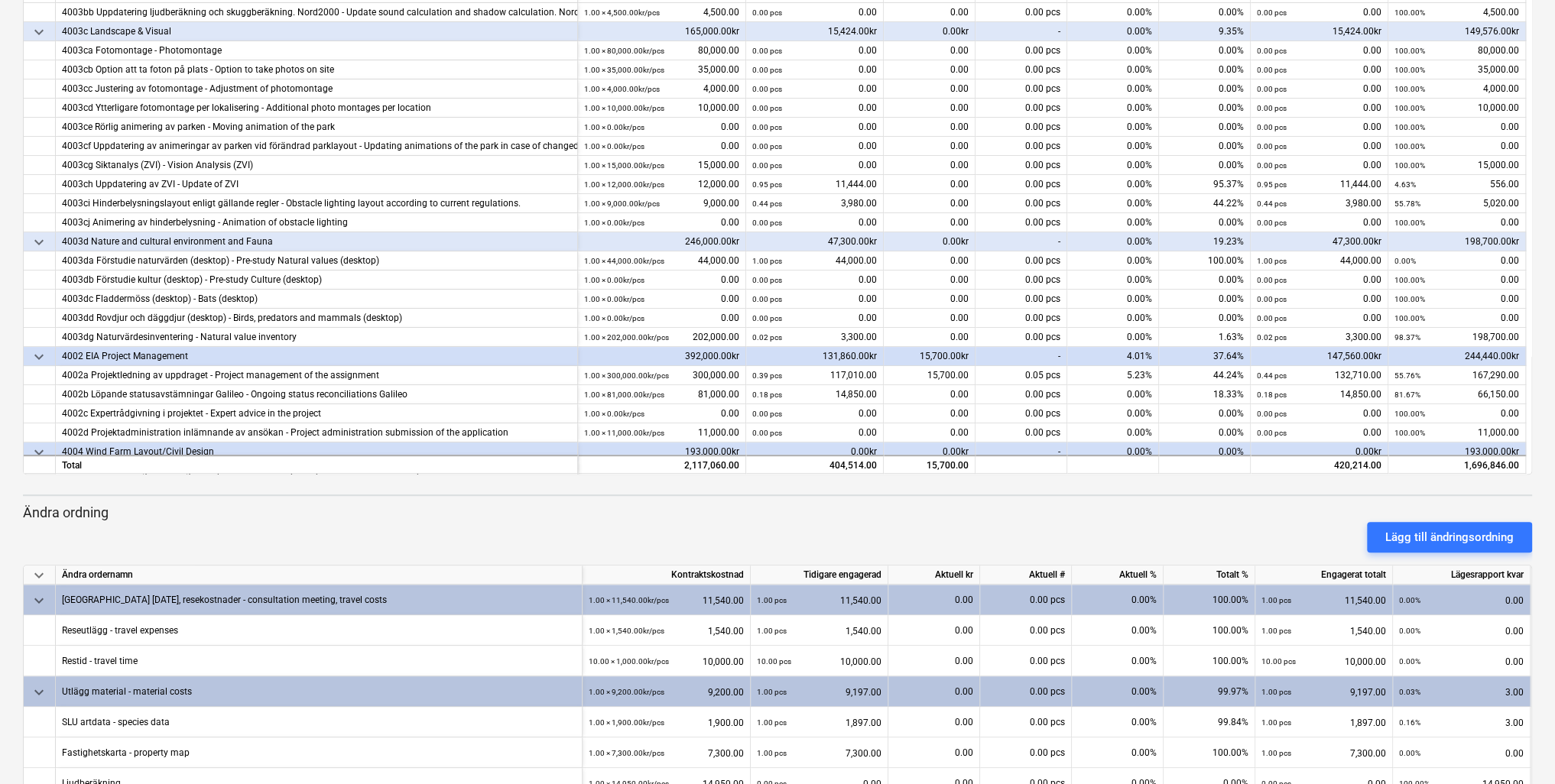
scroll to position [363, 0]
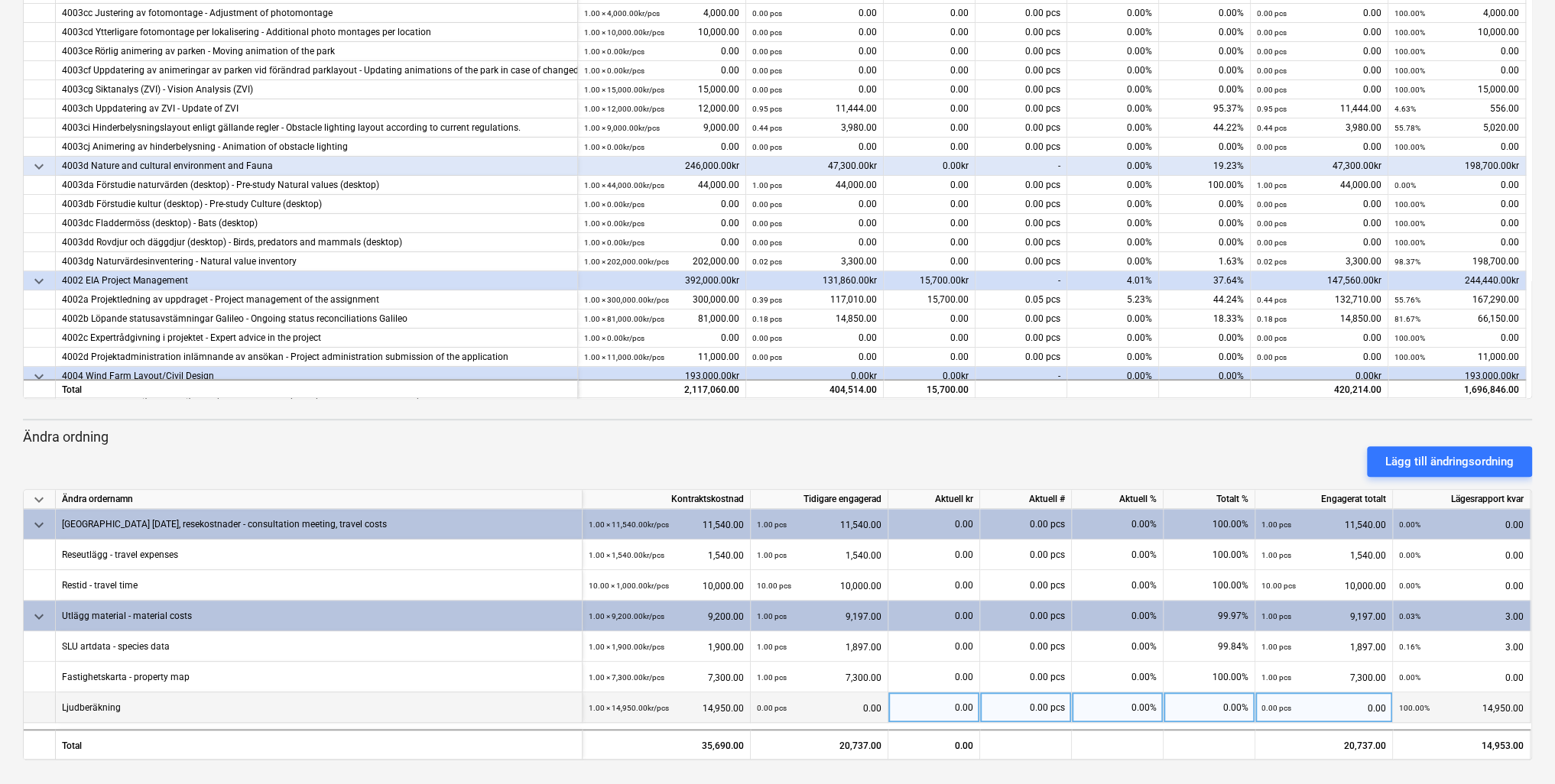
click at [956, 711] on div "0.00" at bounding box center [934, 707] width 79 height 30
type input "14950"
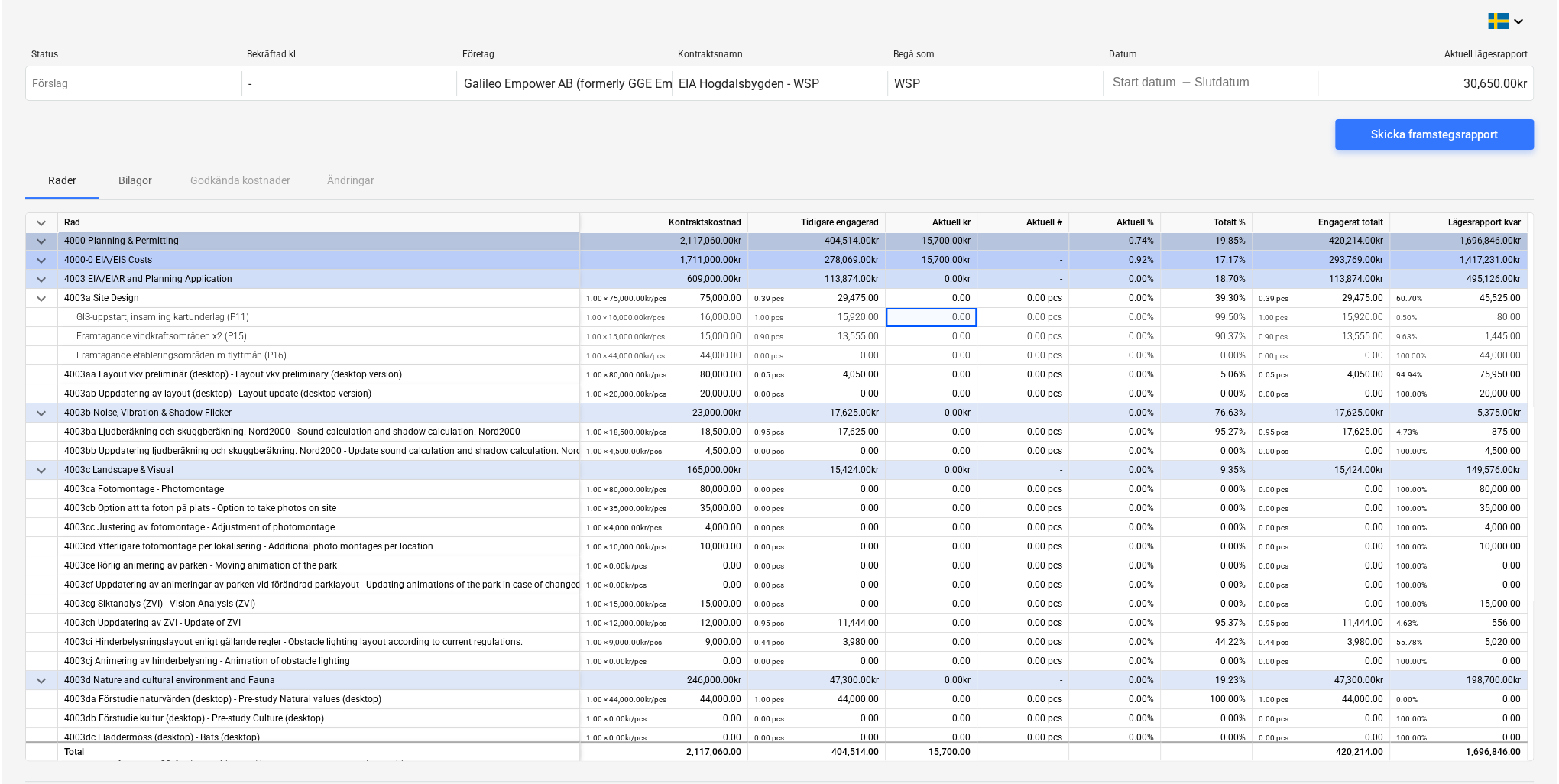
scroll to position [0, 0]
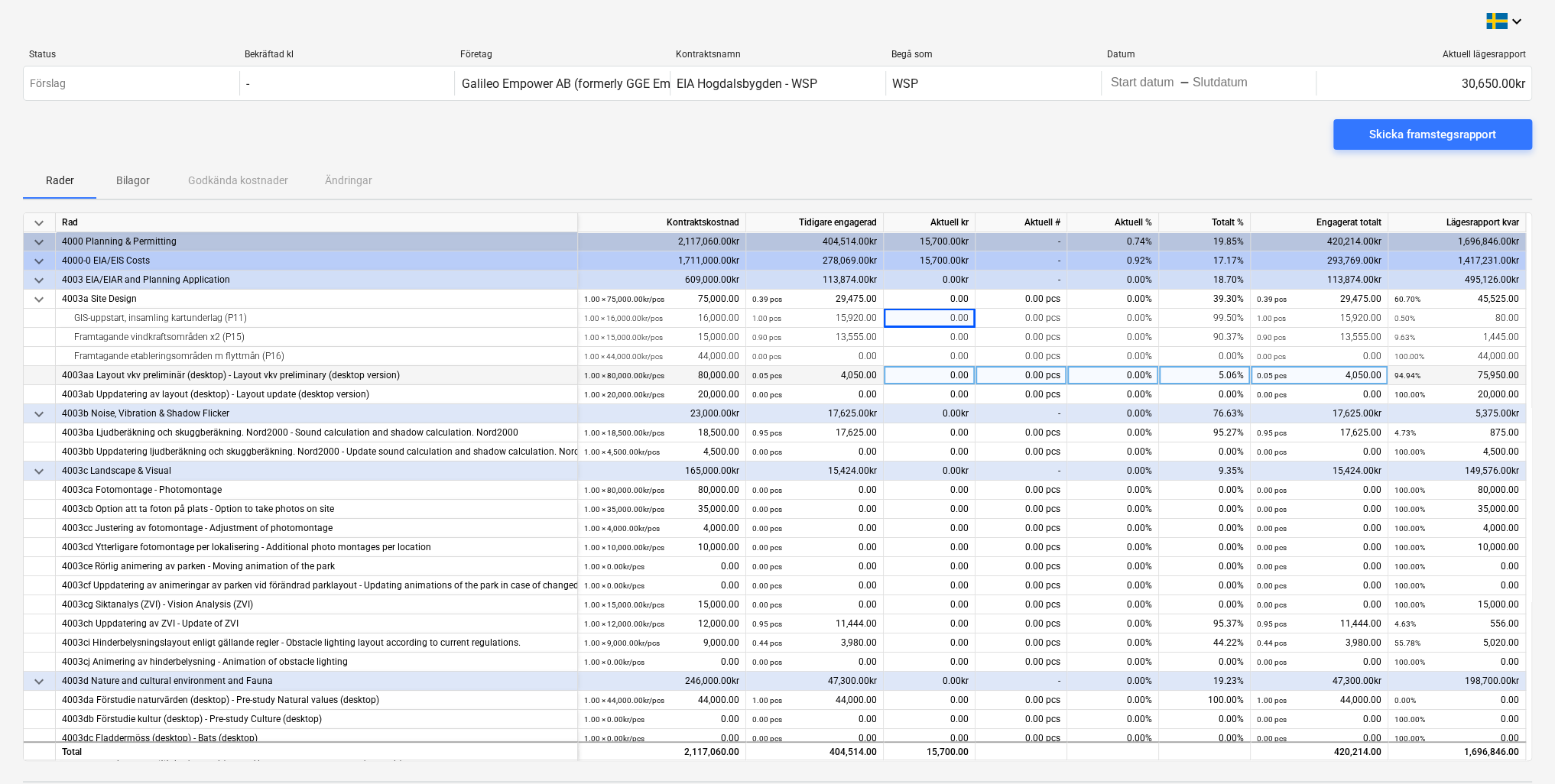
click at [946, 372] on div "0.00" at bounding box center [929, 374] width 91 height 19
type input "38850"
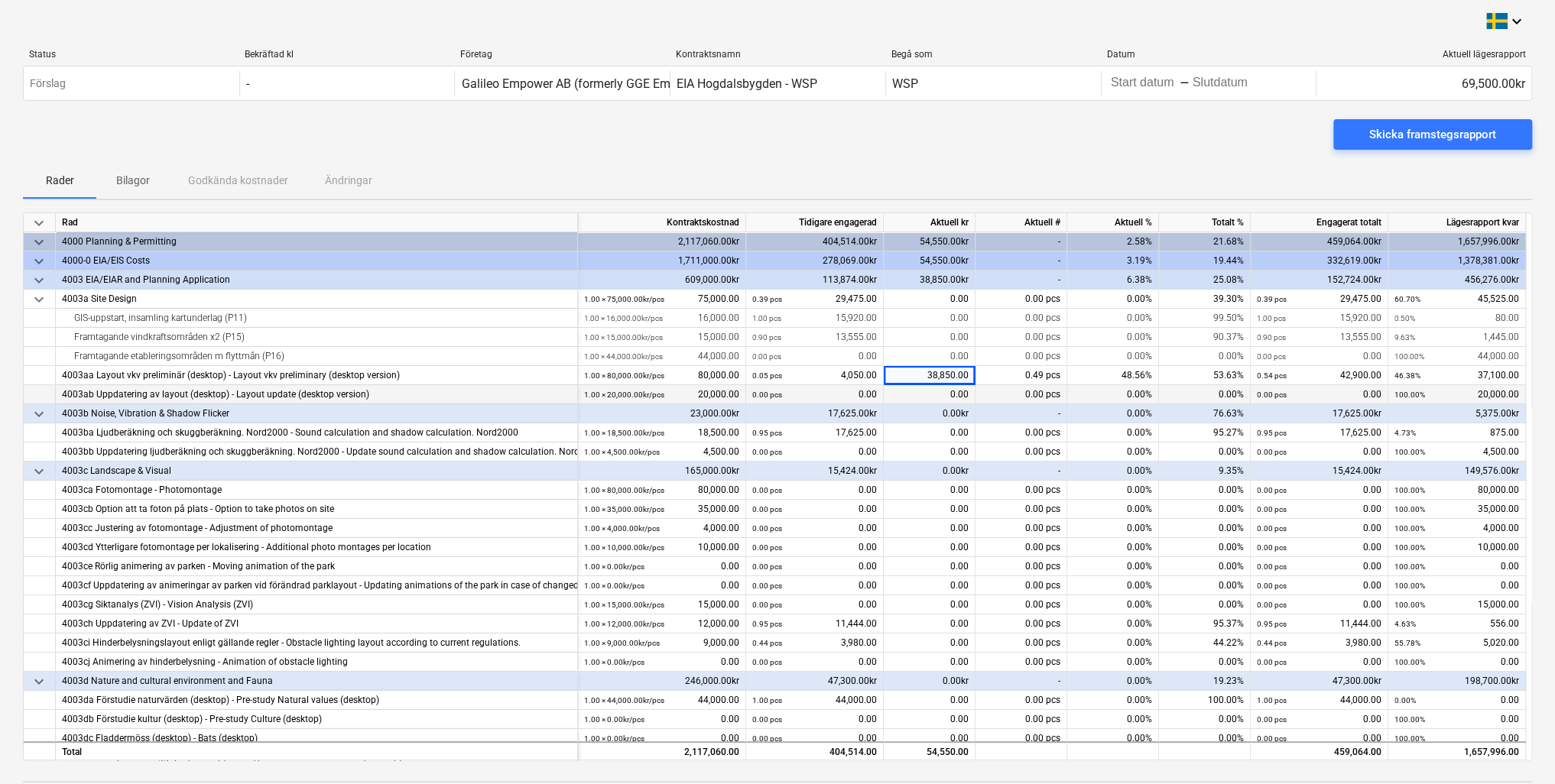
click at [1174, 393] on div "0.00%" at bounding box center [1204, 394] width 91 height 19
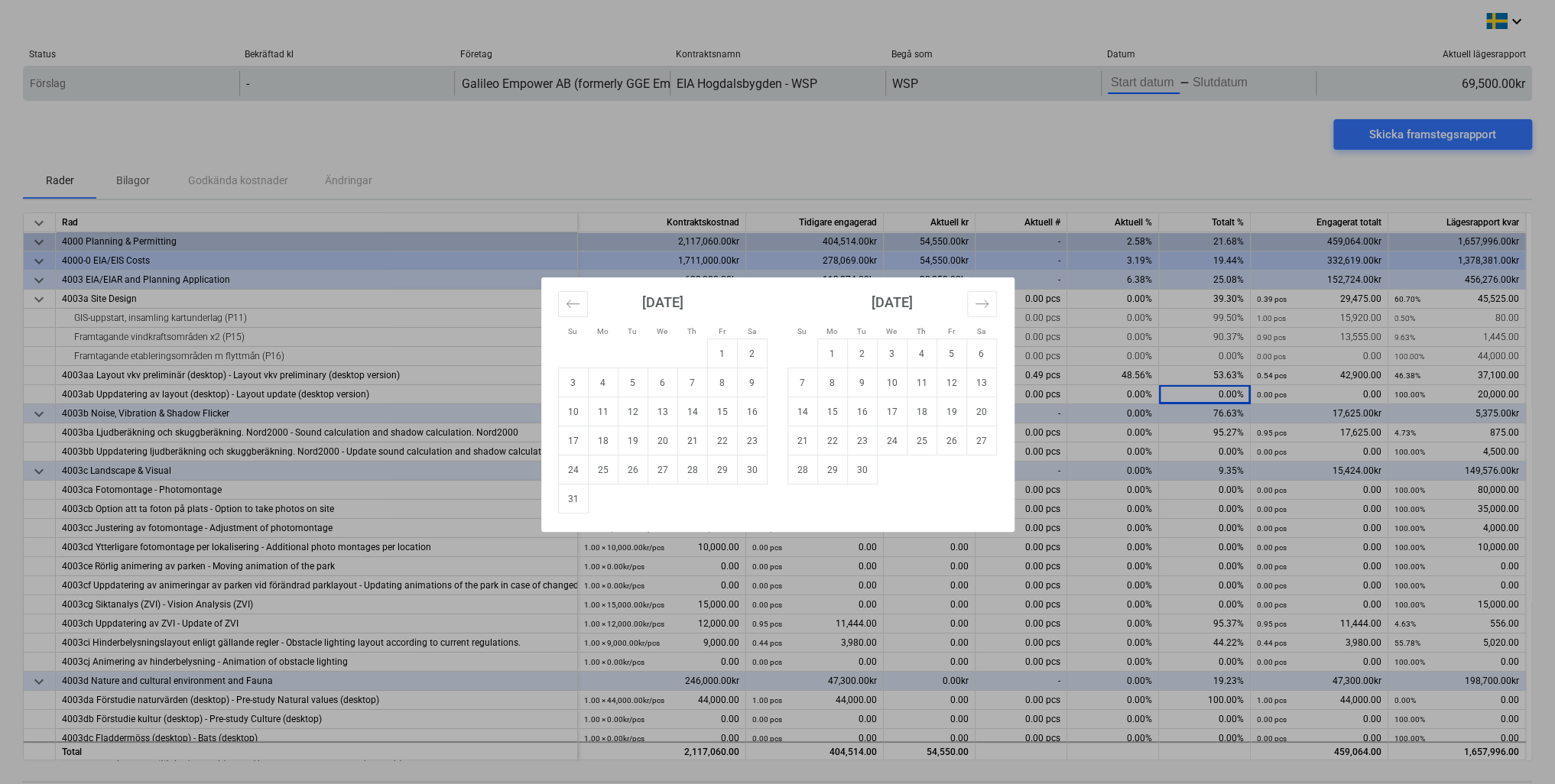
click at [1143, 89] on body "keyboard_arrow_down Status Bekräftad kl Företag Kontraktsnamn Begå som Datum Ak…" at bounding box center [778, 392] width 1555 height 784
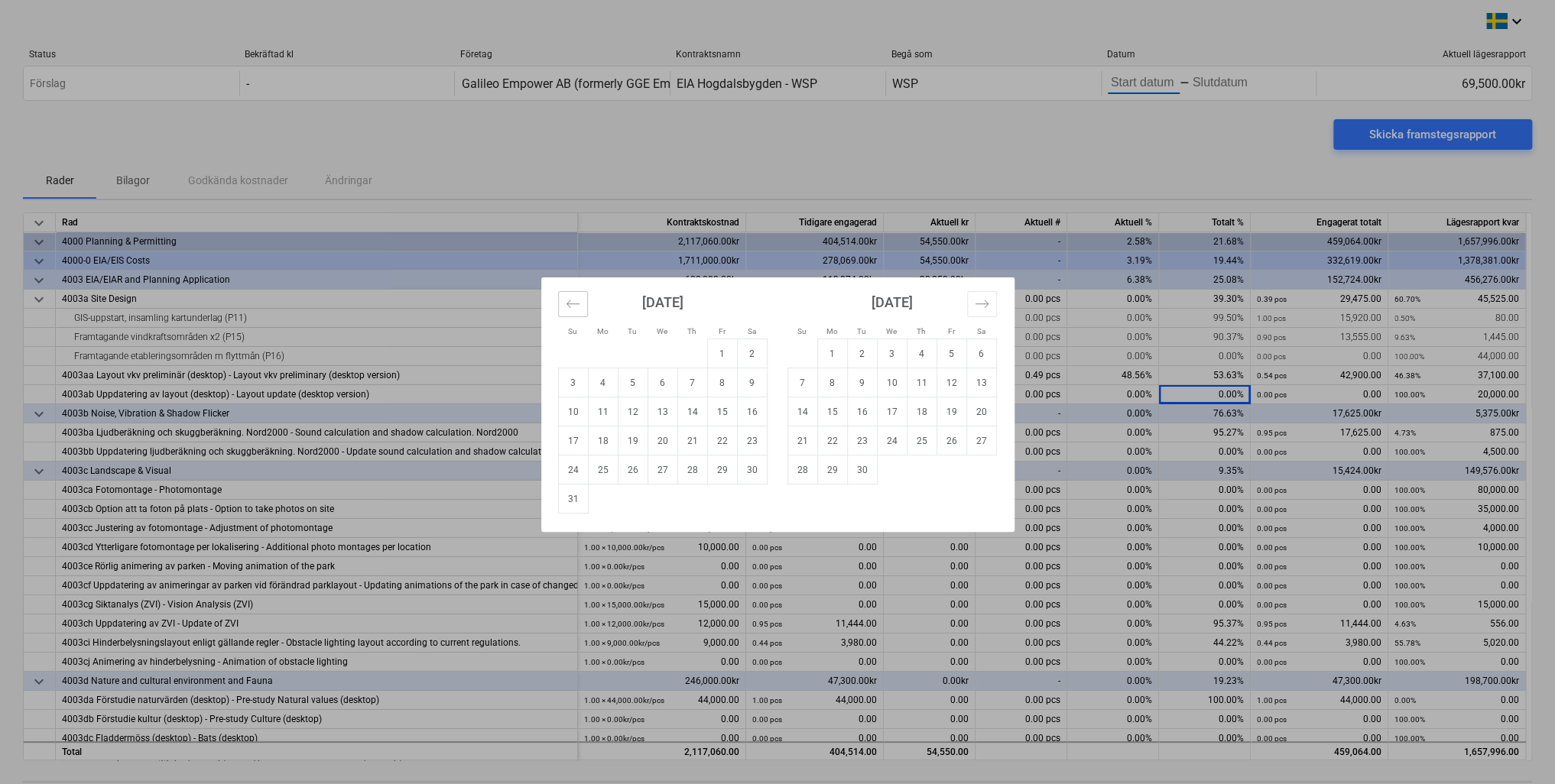
click at [581, 304] on button "Move backward to switch to the previous month." at bounding box center [573, 304] width 29 height 26
click at [581, 305] on button "Move backward to switch to the previous month." at bounding box center [573, 304] width 29 height 26
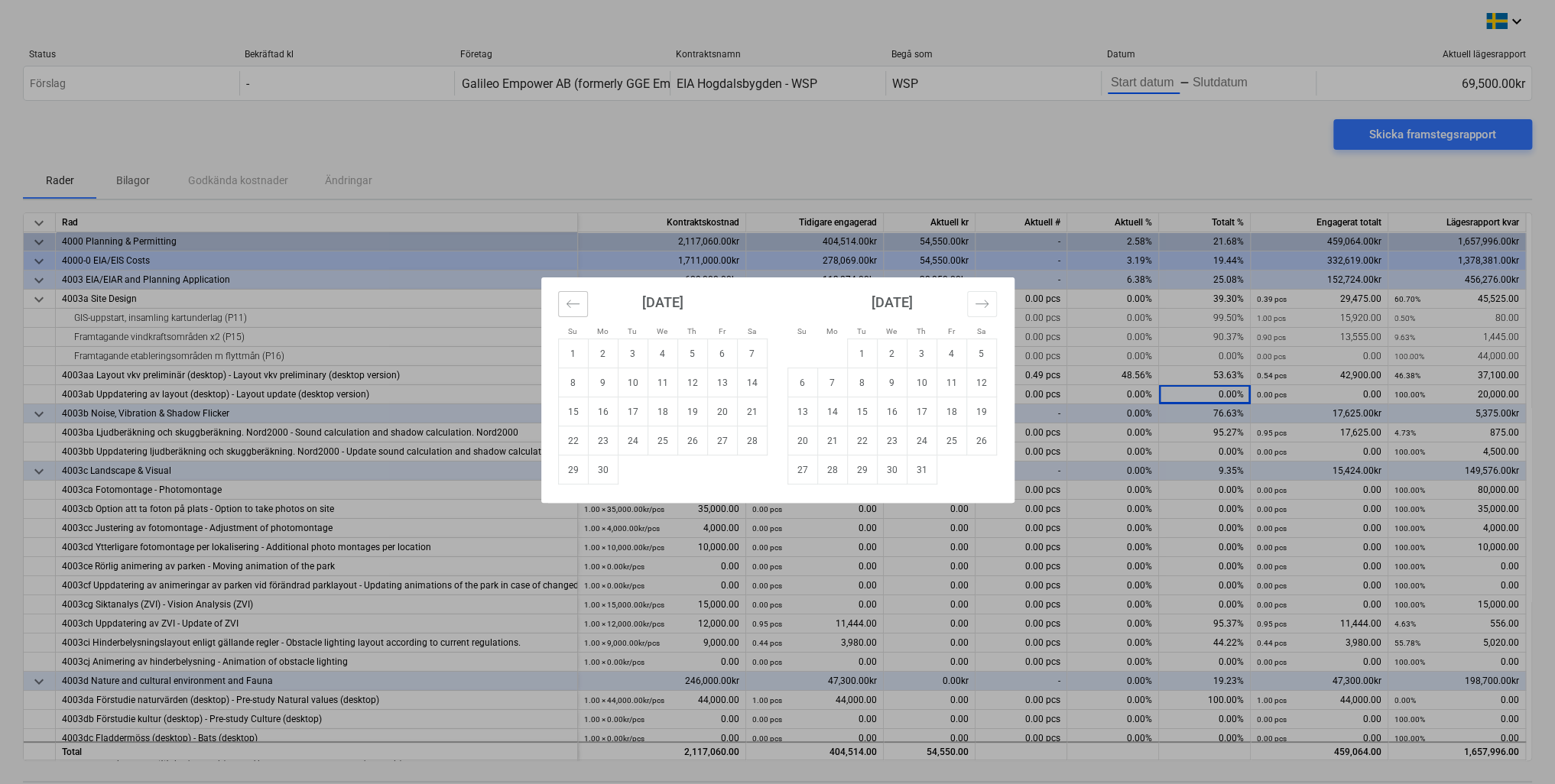
click at [583, 306] on button "Move backward to switch to the previous month." at bounding box center [573, 304] width 29 height 26
click at [572, 380] on td "4" at bounding box center [573, 383] width 29 height 29
type input "[DATE]"
click at [987, 302] on icon "Move forward to switch to the next month." at bounding box center [981, 304] width 15 height 15
click at [986, 302] on icon "Move forward to switch to the next month." at bounding box center [980, 304] width 13 height 8
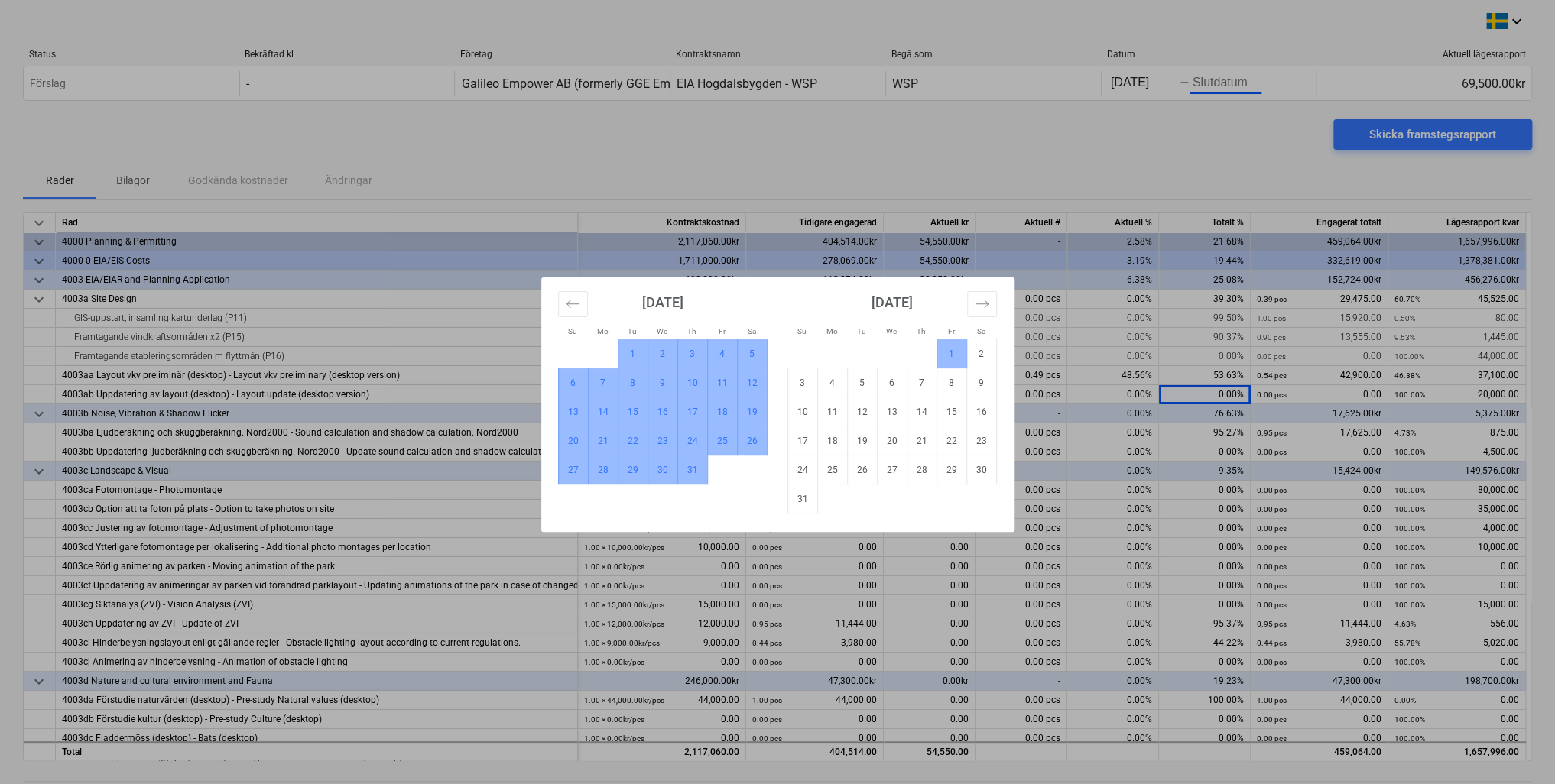
click at [951, 351] on td "1" at bounding box center [951, 354] width 29 height 29
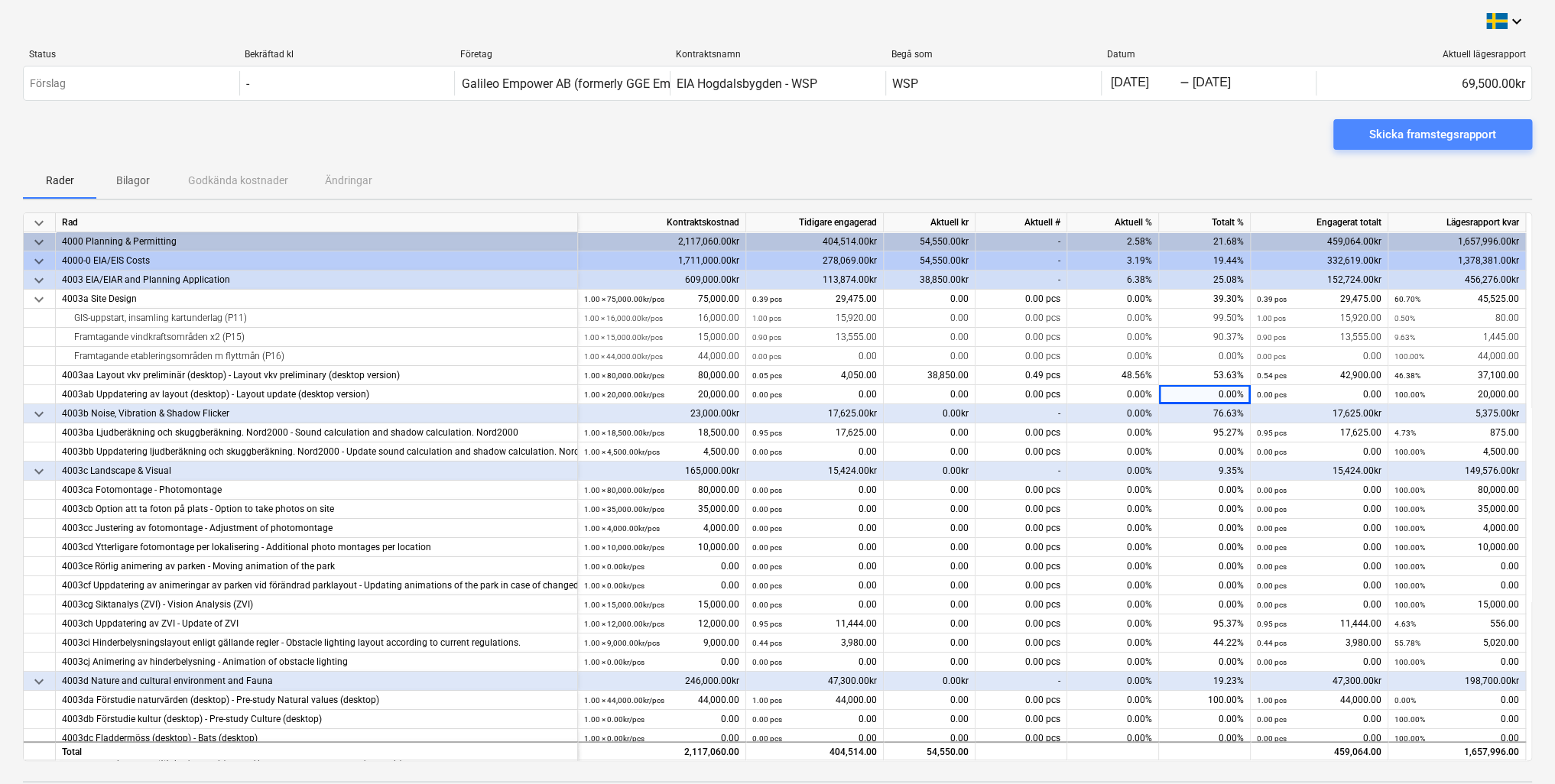
click at [1425, 136] on div "Skicka framstegsrapport" at bounding box center [1432, 135] width 127 height 20
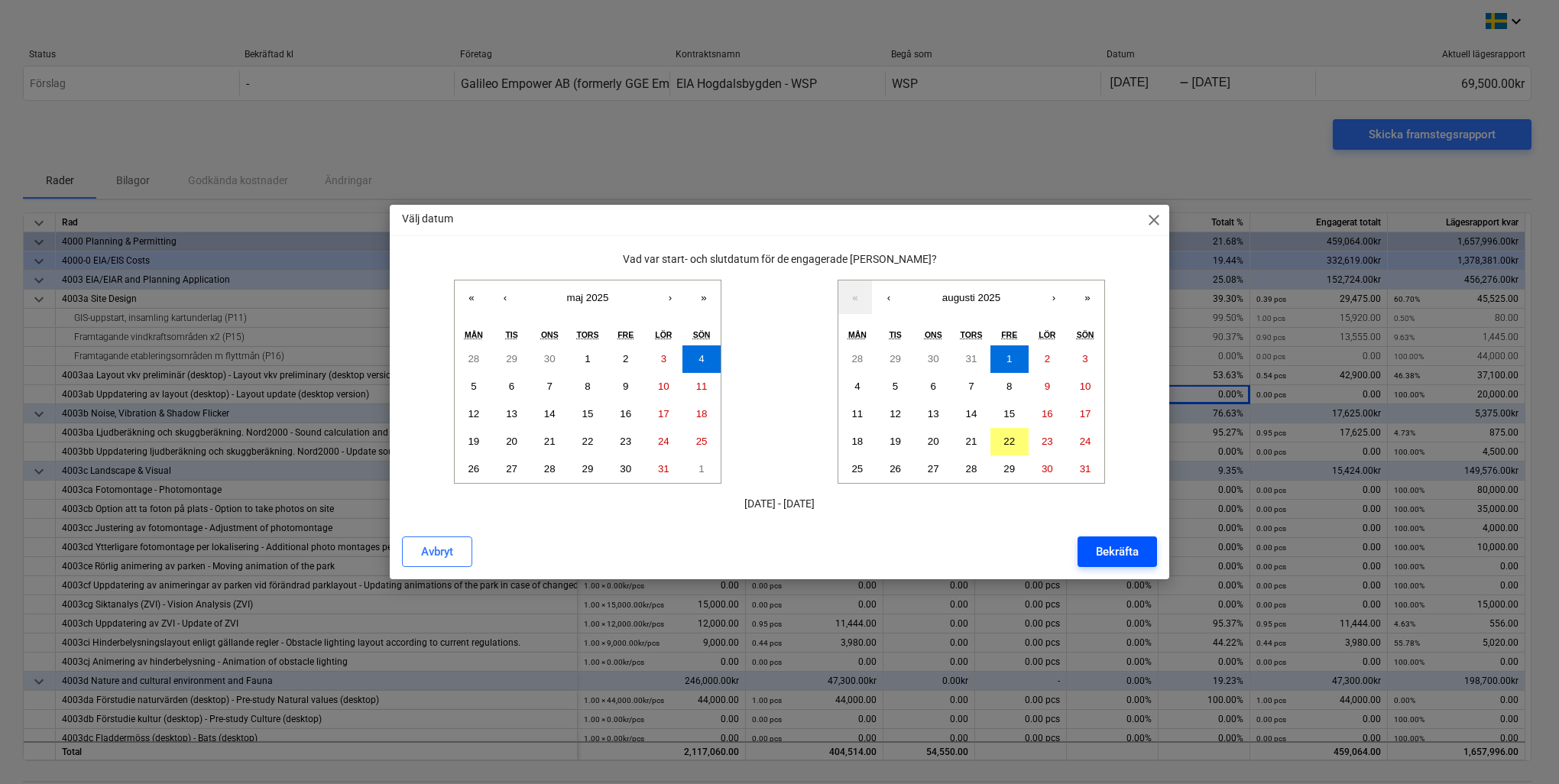
click at [1109, 550] on div "Bekräfta" at bounding box center [1118, 551] width 43 height 20
